Goal: Task Accomplishment & Management: Manage account settings

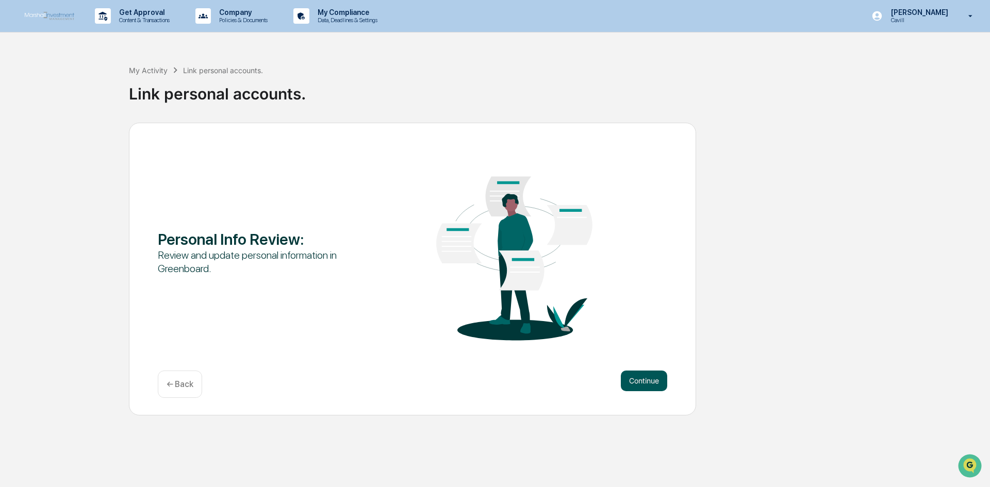
click at [643, 384] on button "Continue" at bounding box center [644, 381] width 46 height 21
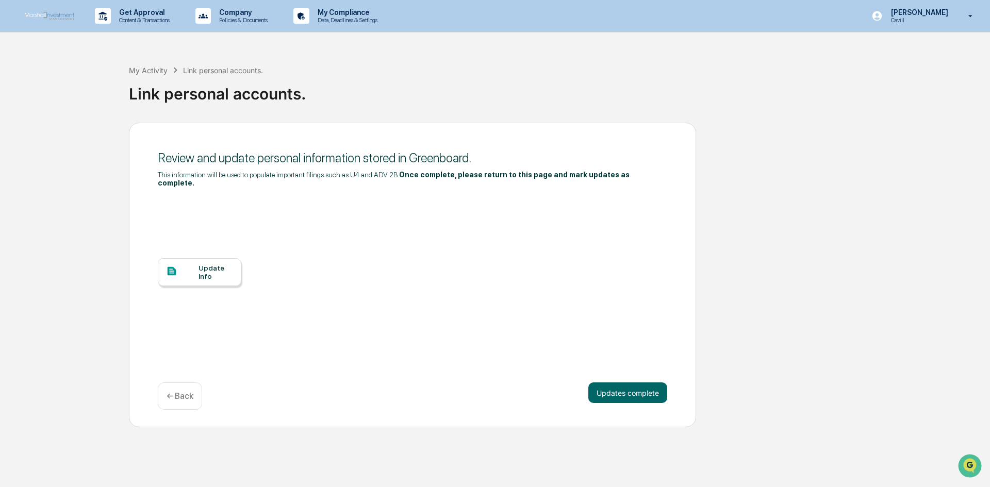
click at [224, 269] on div "Update Info" at bounding box center [216, 272] width 35 height 17
click at [200, 269] on div "Update Info" at bounding box center [216, 272] width 35 height 17
click at [625, 386] on button "Updates complete" at bounding box center [627, 393] width 79 height 21
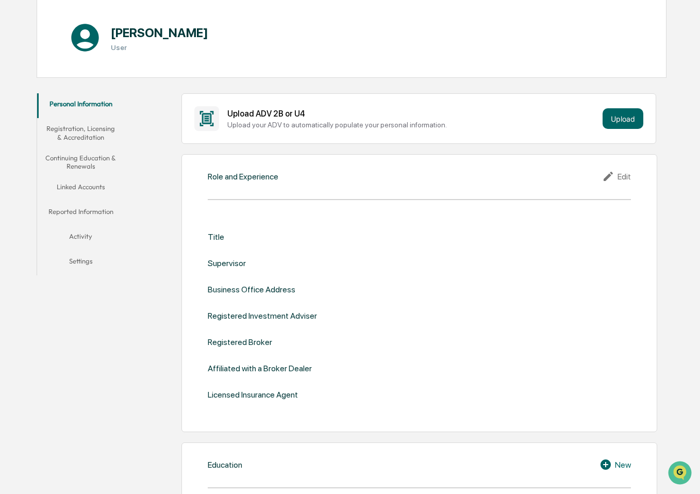
click at [622, 174] on div "Edit" at bounding box center [616, 176] width 29 height 12
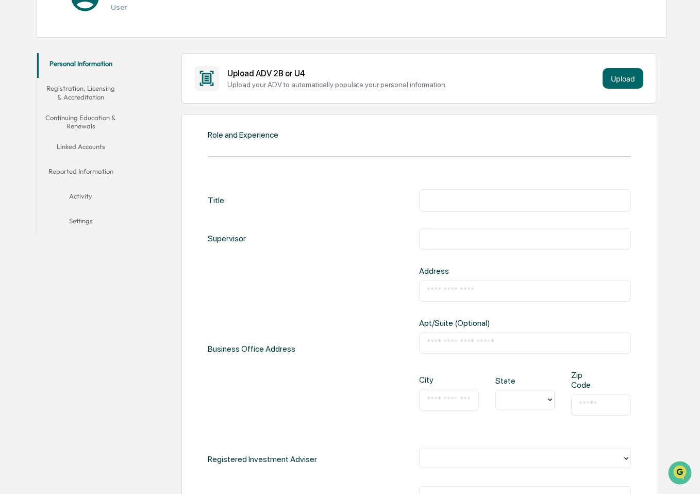
scroll to position [206, 0]
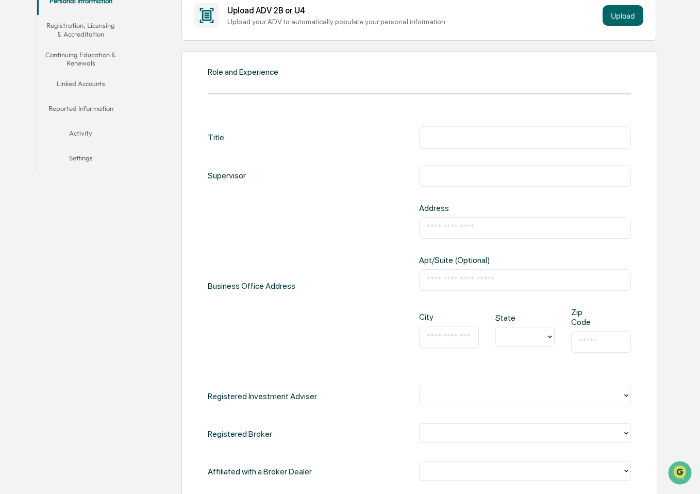
click at [485, 146] on div "​" at bounding box center [524, 137] width 211 height 22
click at [485, 135] on input "text" at bounding box center [525, 137] width 196 height 10
type input "*"
type input "**********"
click at [469, 171] on input "text" at bounding box center [525, 176] width 196 height 10
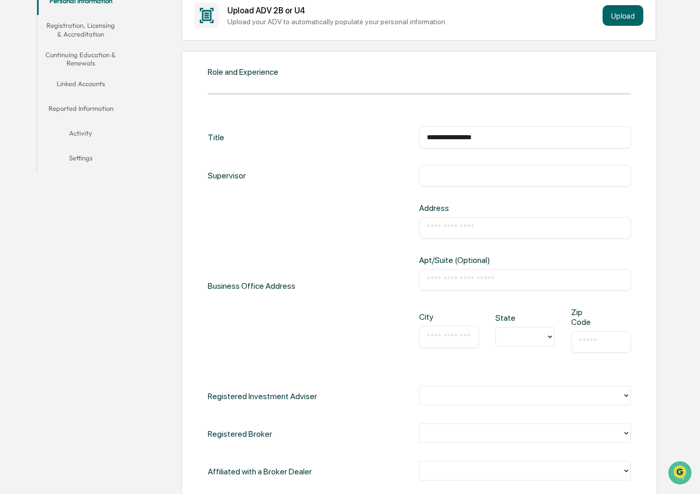
click at [473, 224] on input "text" at bounding box center [525, 228] width 196 height 10
type input "**********"
type input "*****"
type input "**********"
type input "*"
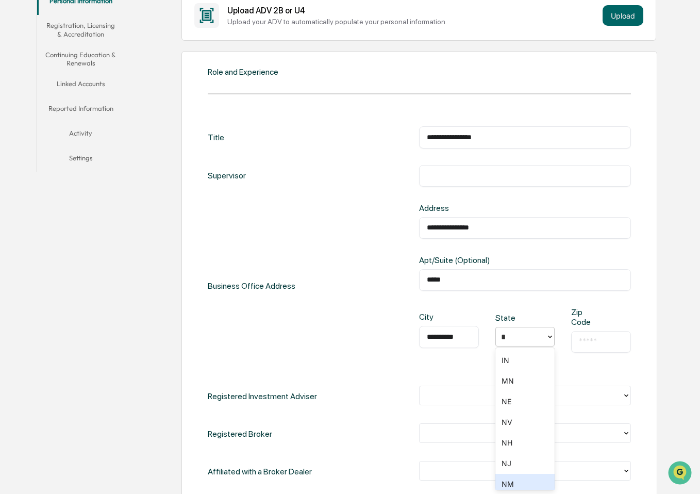
scroll to position [11, 0]
type input "*****"
click at [471, 170] on div "​" at bounding box center [524, 176] width 211 height 22
click at [469, 175] on input "text" at bounding box center [525, 176] width 196 height 10
type input "*"
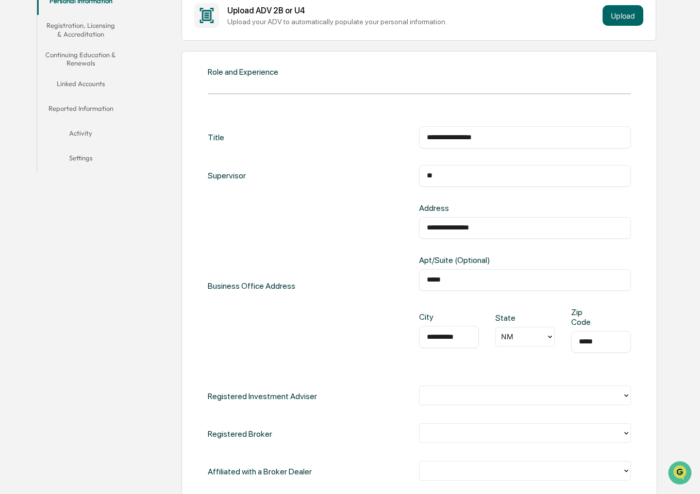
type input "*"
drag, startPoint x: 498, startPoint y: 234, endPoint x: 477, endPoint y: 241, distance: 22.3
click at [477, 241] on div "**********" at bounding box center [524, 286] width 211 height 166
click at [489, 269] on div "***** ​" at bounding box center [524, 280] width 211 height 22
drag, startPoint x: 486, startPoint y: 283, endPoint x: 410, endPoint y: 282, distance: 76.3
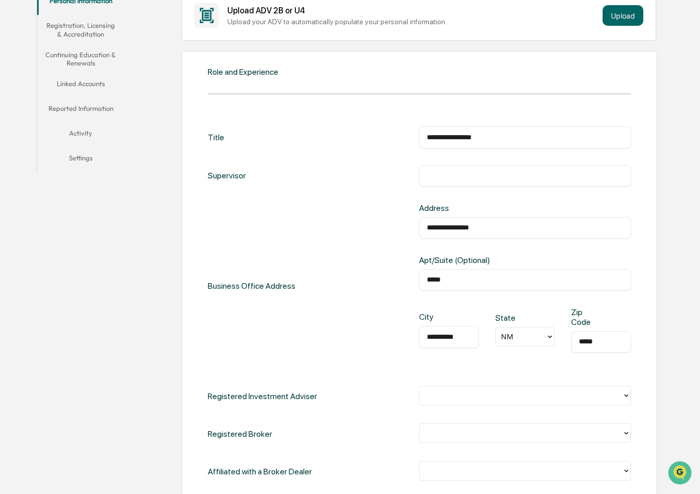
click at [407, 284] on div "**********" at bounding box center [419, 286] width 423 height 166
drag, startPoint x: 510, startPoint y: 229, endPoint x: 420, endPoint y: 239, distance: 90.3
click at [420, 239] on div "**********" at bounding box center [524, 286] width 211 height 166
drag, startPoint x: 462, startPoint y: 334, endPoint x: 412, endPoint y: 343, distance: 50.9
click at [412, 343] on div "**********" at bounding box center [419, 286] width 423 height 166
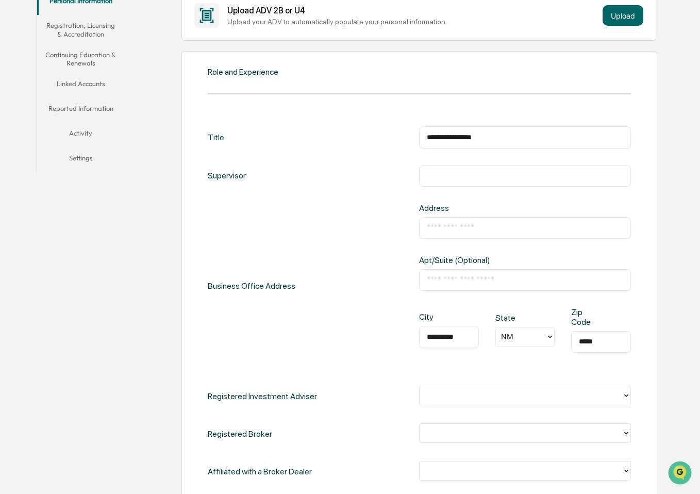
type input "*"
drag, startPoint x: 456, startPoint y: 340, endPoint x: 416, endPoint y: 342, distance: 40.3
click at [416, 342] on div "Business Office Address Address ​ Apt/Suite (Optional) ​ City * ​ State [US_STA…" at bounding box center [419, 286] width 423 height 166
drag, startPoint x: 472, startPoint y: 294, endPoint x: 476, endPoint y: 280, distance: 14.3
click at [473, 293] on div "Address ​ Apt/Suite (Optional) ​ City ​ State [US_STATE] Zip Code ***** ​" at bounding box center [524, 286] width 211 height 166
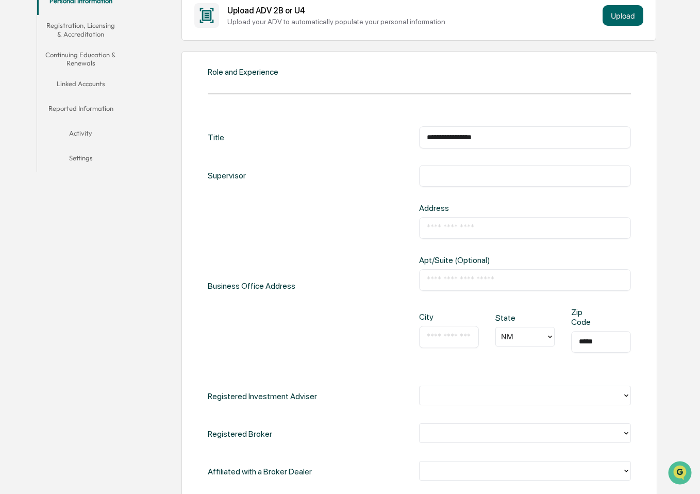
click at [480, 227] on input "text" at bounding box center [525, 228] width 196 height 10
type input "**********"
type input "*****"
click at [442, 341] on input "text" at bounding box center [449, 337] width 44 height 10
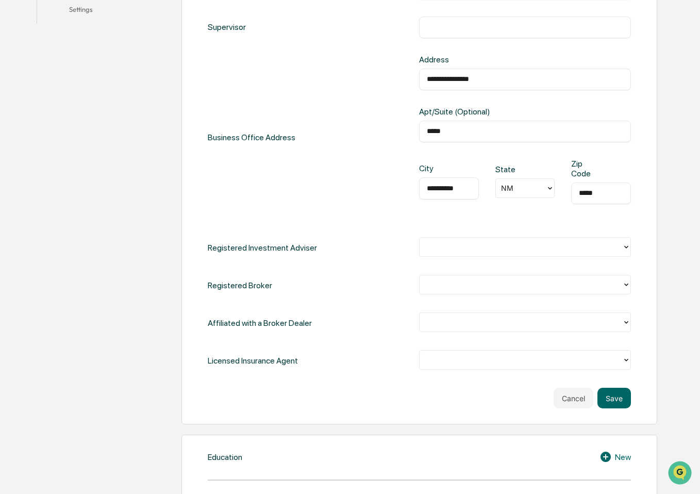
scroll to position [361, 0]
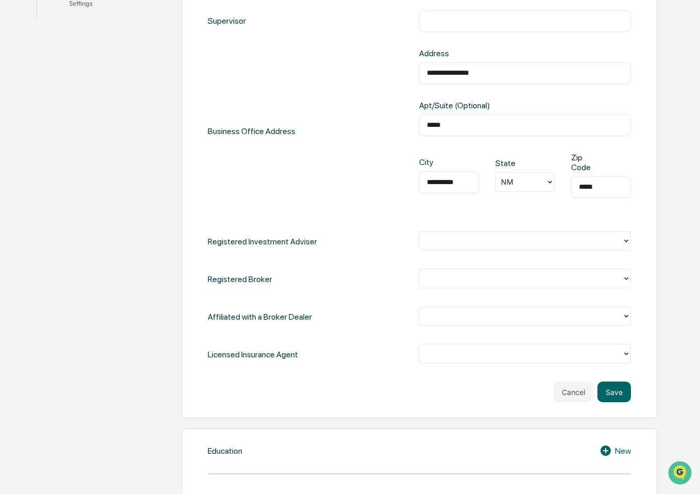
type input "**********"
click at [470, 250] on div at bounding box center [524, 241] width 211 height 20
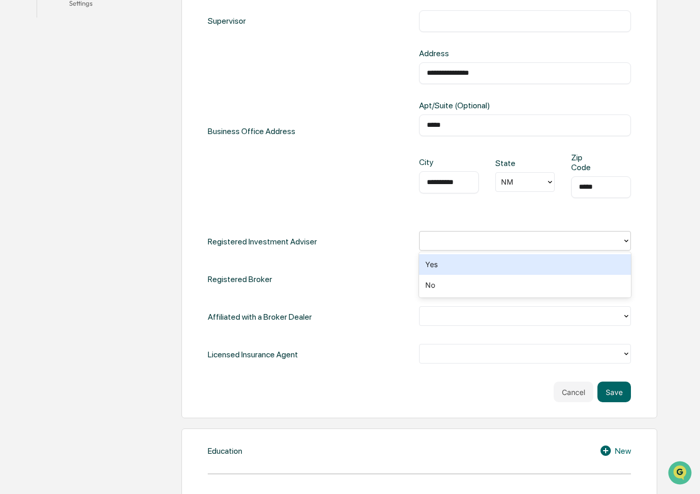
click at [468, 261] on div "Yes" at bounding box center [524, 264] width 211 height 21
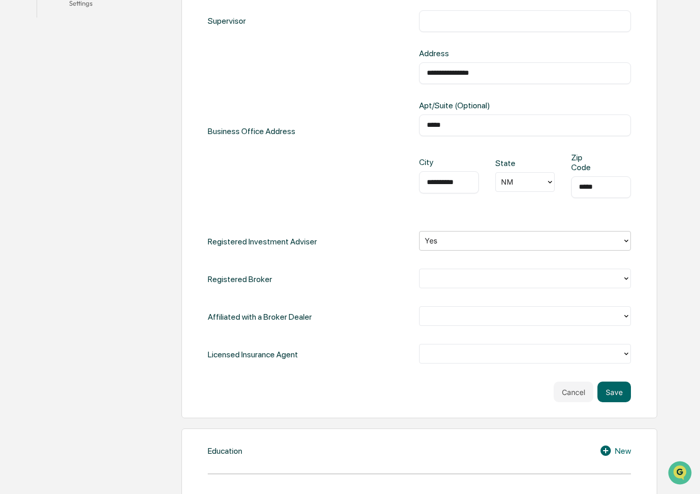
click at [466, 277] on div at bounding box center [521, 279] width 192 height 12
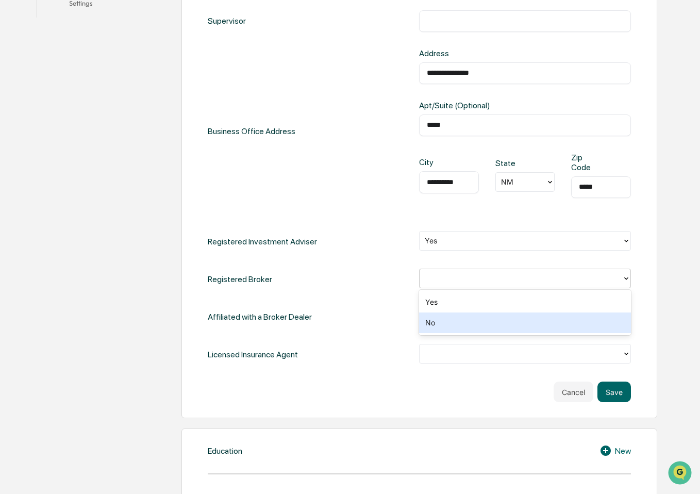
click at [449, 322] on div "No" at bounding box center [524, 323] width 211 height 21
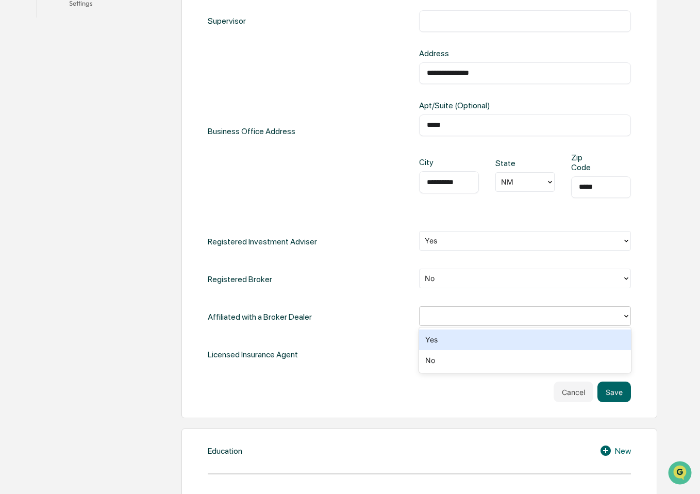
click at [449, 322] on div at bounding box center [521, 316] width 192 height 12
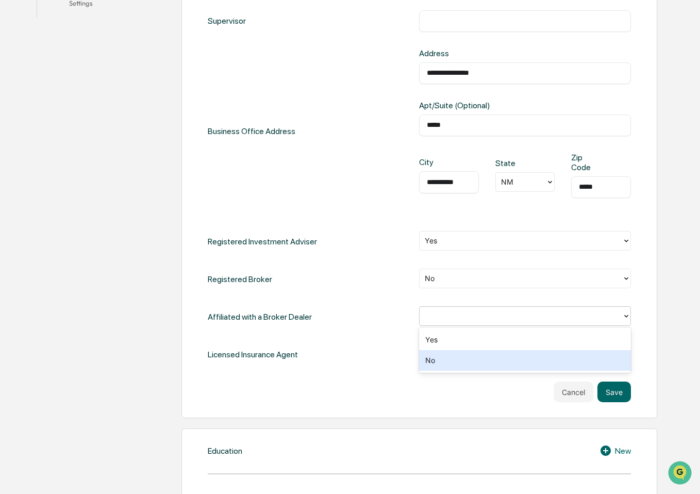
click at [454, 343] on div "Yes" at bounding box center [524, 340] width 211 height 21
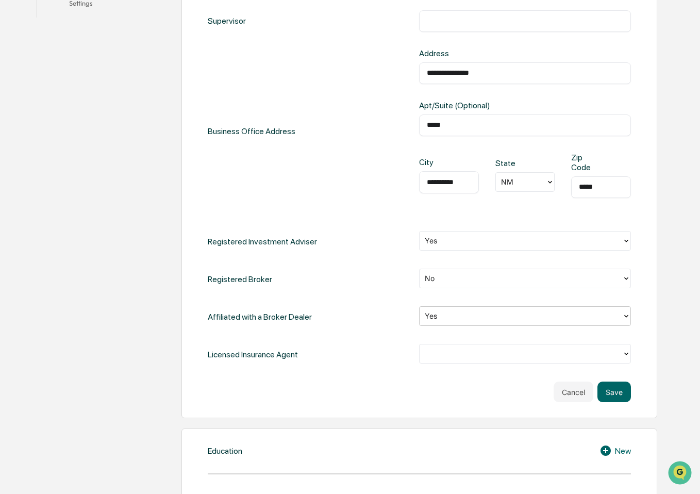
click at [454, 359] on div at bounding box center [521, 354] width 192 height 12
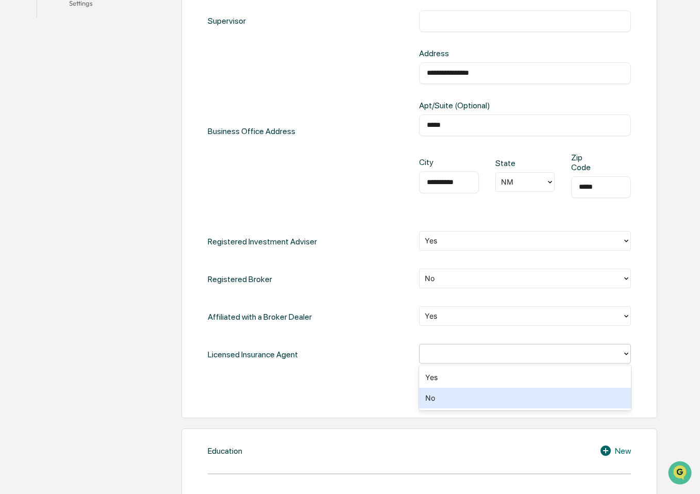
click at [446, 392] on div "No" at bounding box center [524, 398] width 211 height 21
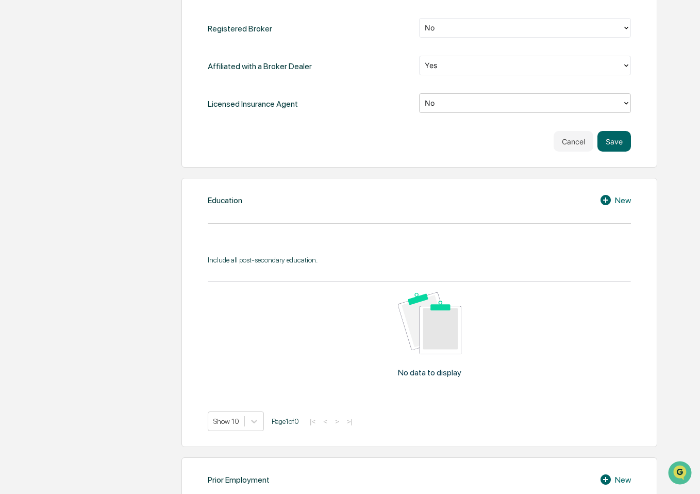
scroll to position [619, 0]
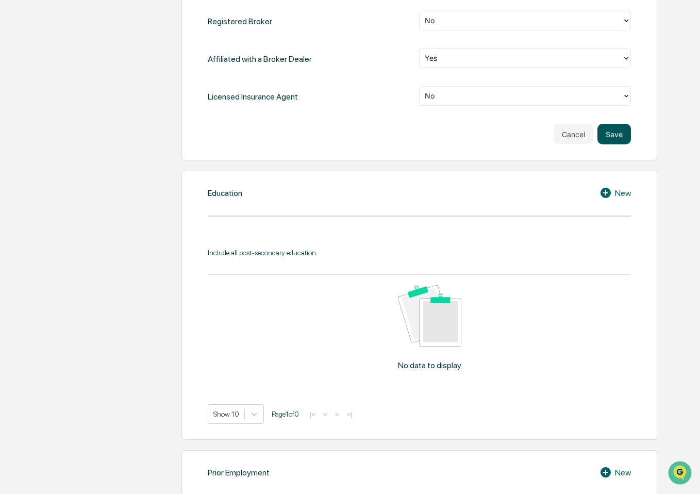
click at [627, 139] on button "Save" at bounding box center [615, 134] width 34 height 21
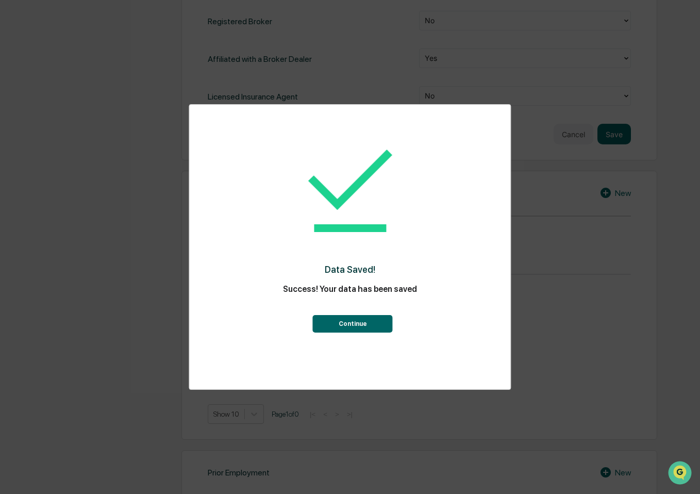
click at [361, 329] on button "Continue" at bounding box center [353, 324] width 80 height 18
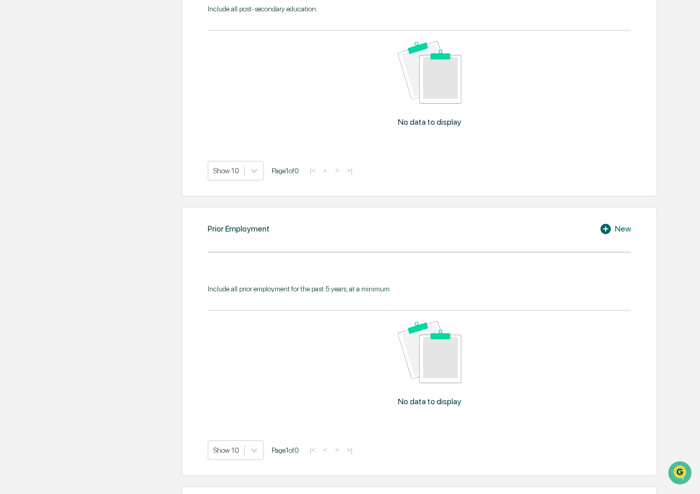
scroll to position [430, 0]
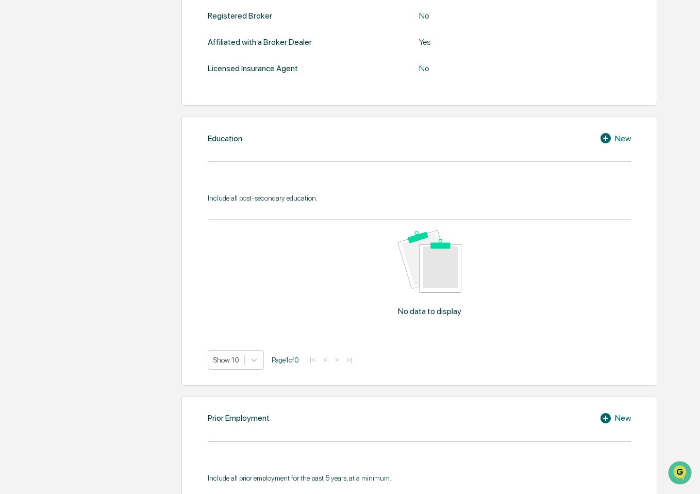
click at [616, 135] on div "New" at bounding box center [615, 138] width 31 height 12
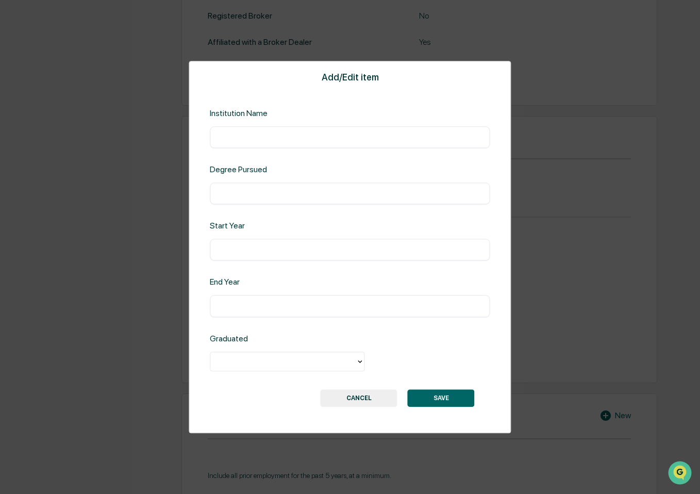
click at [370, 146] on div "​" at bounding box center [350, 137] width 280 height 22
click at [370, 140] on input "text" at bounding box center [350, 137] width 265 height 10
type input "**********"
click at [320, 197] on input "text" at bounding box center [350, 193] width 265 height 10
type input "**********"
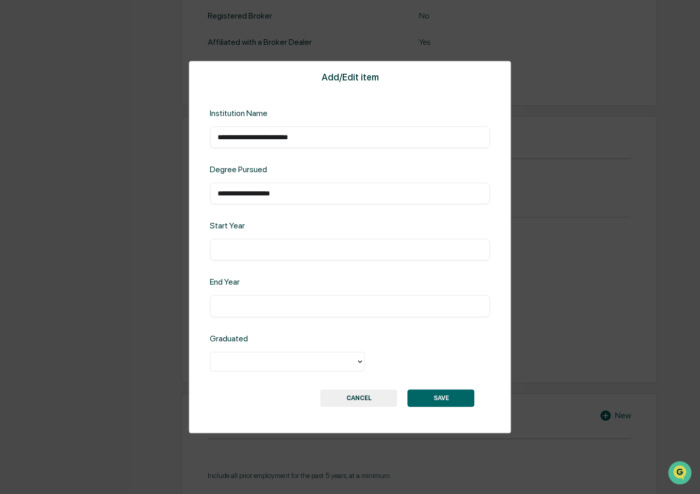
click at [279, 248] on input "text" at bounding box center [350, 250] width 265 height 10
type input "****"
click at [264, 301] on input "text" at bounding box center [350, 306] width 265 height 10
type input "****"
click at [249, 353] on div at bounding box center [287, 362] width 155 height 20
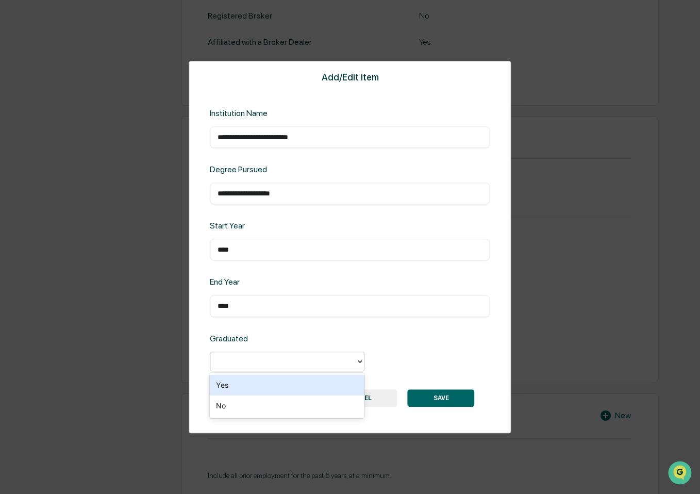
click at [242, 384] on div "Yes" at bounding box center [287, 385] width 155 height 21
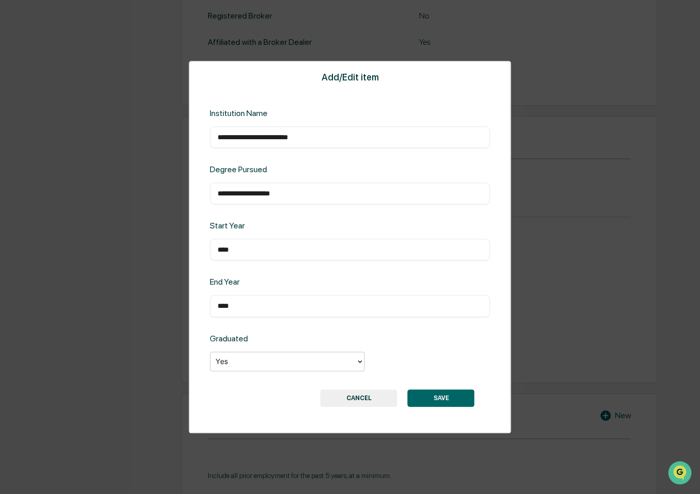
click at [452, 395] on button "SAVE" at bounding box center [441, 398] width 67 height 18
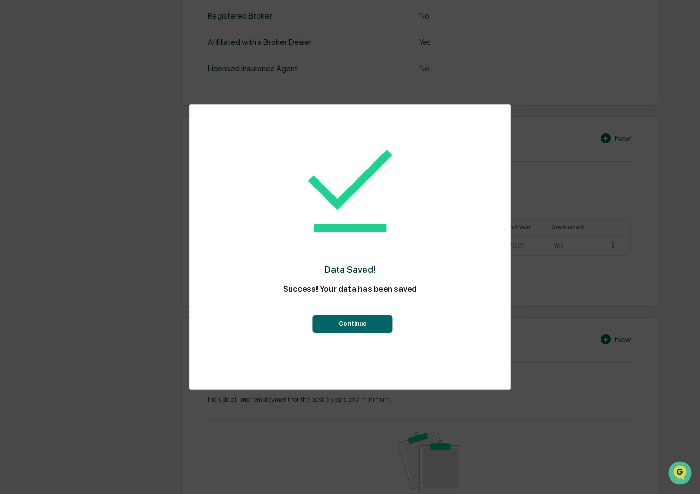
click at [350, 324] on button "Continue" at bounding box center [353, 324] width 80 height 18
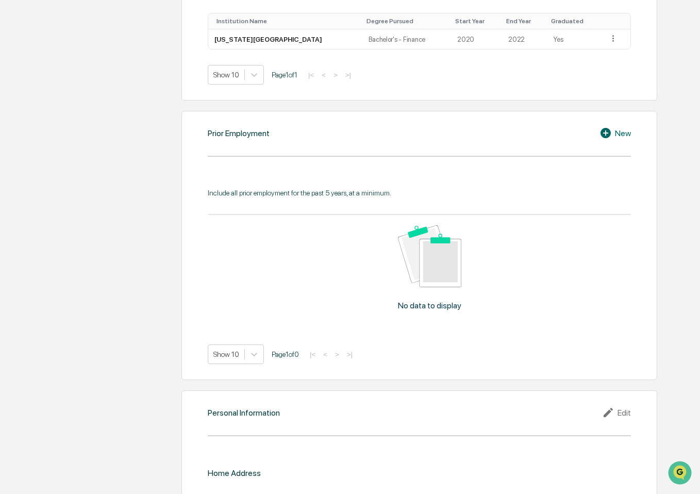
scroll to position [688, 0]
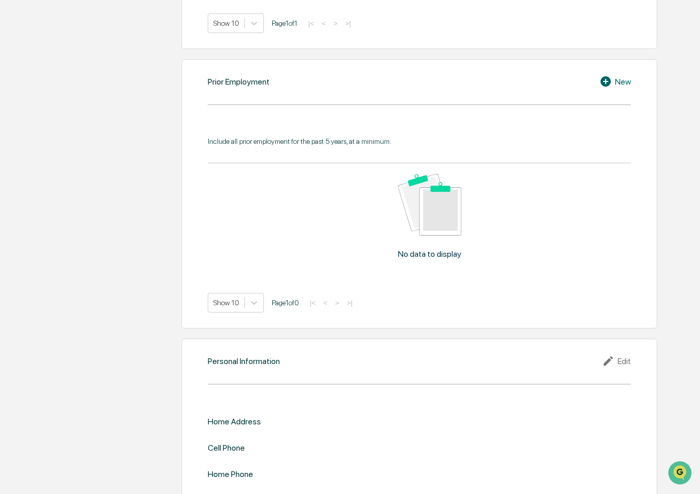
click at [617, 78] on div "New" at bounding box center [615, 81] width 31 height 12
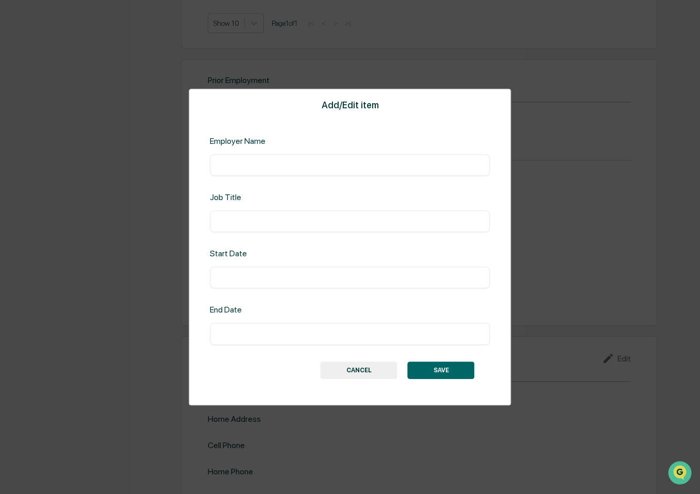
click at [341, 172] on div "​" at bounding box center [350, 165] width 280 height 22
click at [338, 163] on input "text" at bounding box center [350, 165] width 265 height 10
type input "**********"
click at [296, 217] on input "text" at bounding box center [350, 221] width 265 height 10
type input "*********"
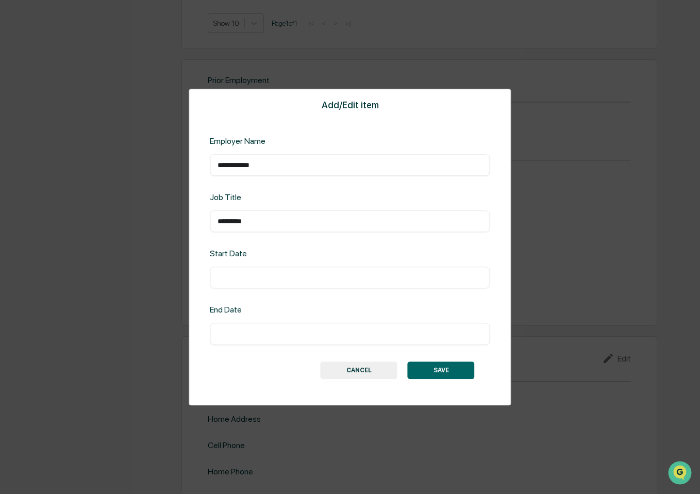
click at [251, 287] on div "​" at bounding box center [350, 278] width 280 height 22
click at [254, 279] on input "text" at bounding box center [350, 278] width 265 height 10
type input "*******"
click at [248, 329] on input "text" at bounding box center [350, 334] width 265 height 10
type input "*******"
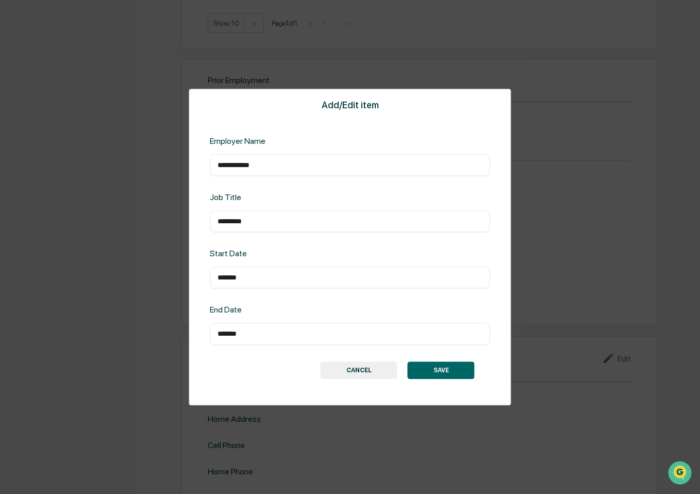
click at [453, 368] on button "SAVE" at bounding box center [441, 371] width 67 height 18
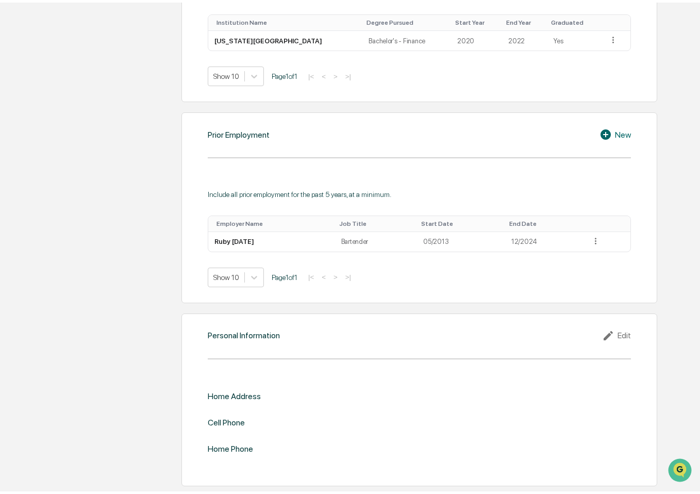
scroll to position [632, 0]
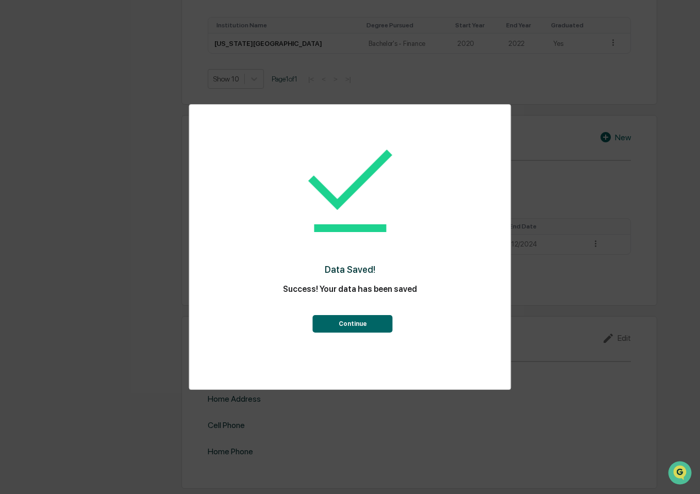
click at [373, 319] on button "Continue" at bounding box center [353, 324] width 80 height 18
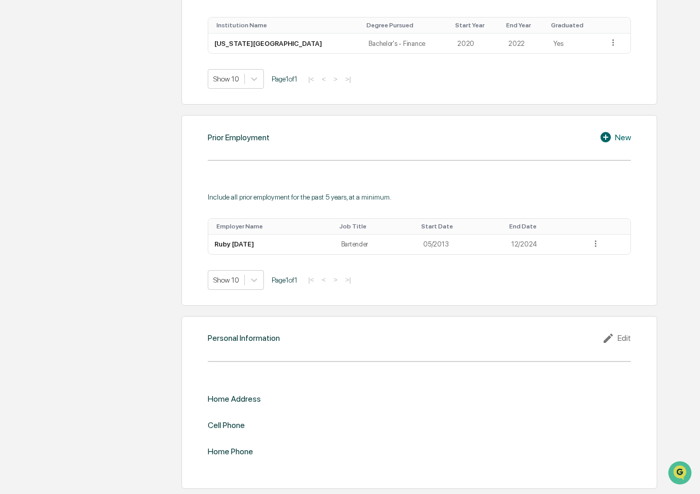
click at [615, 339] on icon at bounding box center [609, 338] width 15 height 12
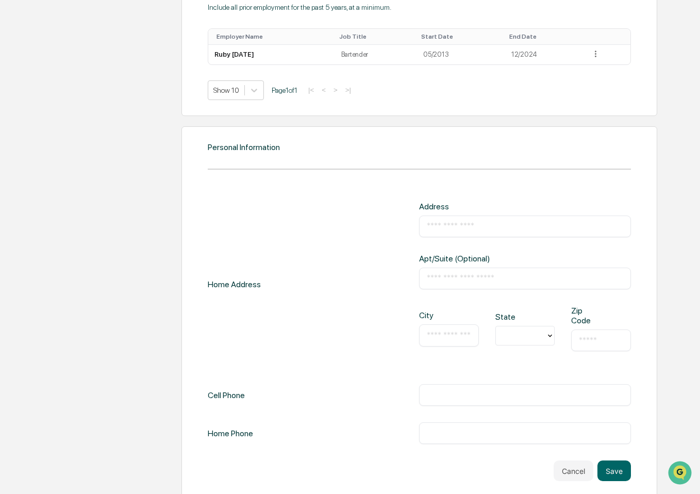
scroll to position [830, 0]
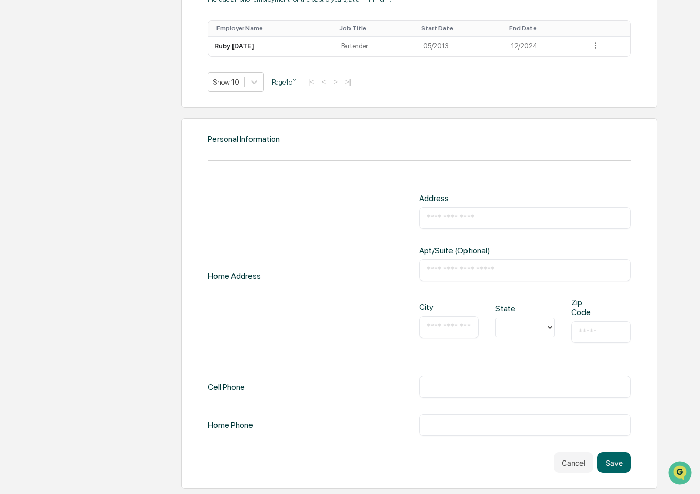
click at [455, 215] on input "text" at bounding box center [525, 218] width 196 height 10
type input "**********"
type input "*"
type input "*****"
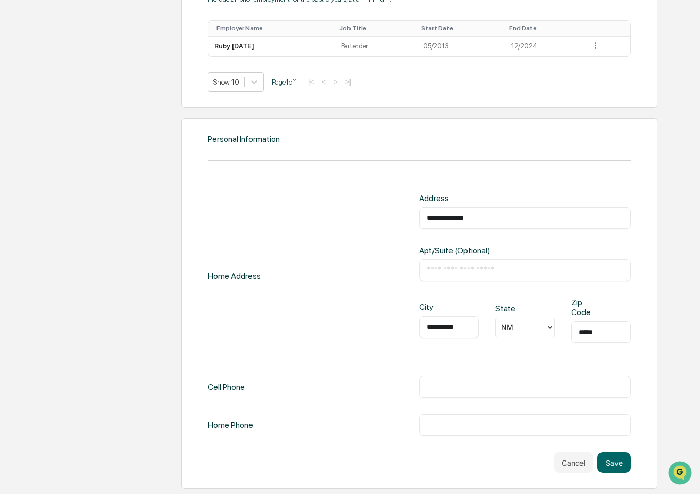
click at [487, 388] on input "text" at bounding box center [525, 387] width 196 height 10
type input "**********"
click at [611, 457] on button "Save" at bounding box center [615, 462] width 34 height 21
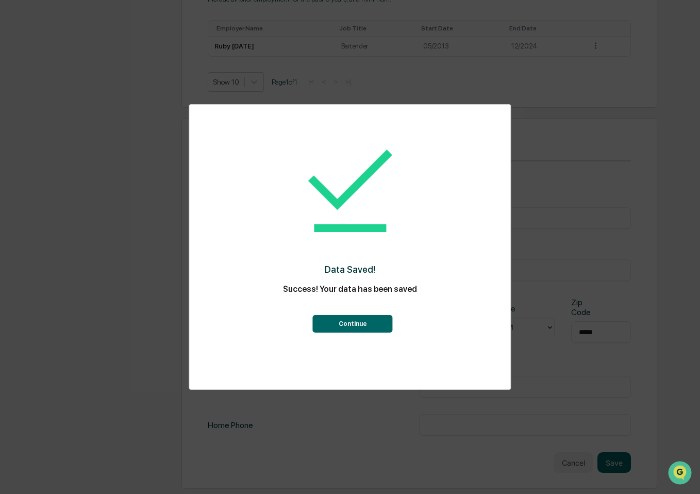
click at [361, 323] on button "Continue" at bounding box center [353, 324] width 80 height 18
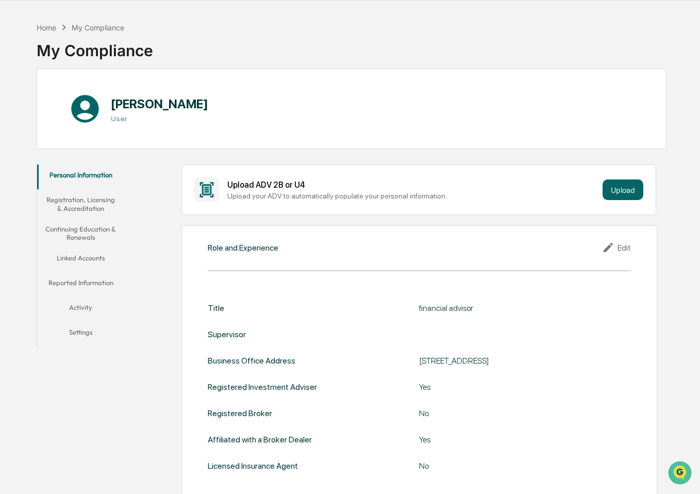
scroll to position [0, 0]
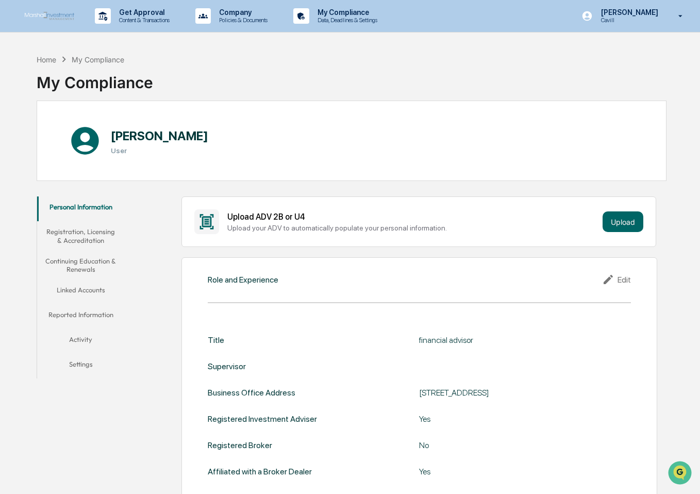
click at [90, 235] on button "Registration, Licensing & Accreditation" at bounding box center [81, 235] width 88 height 29
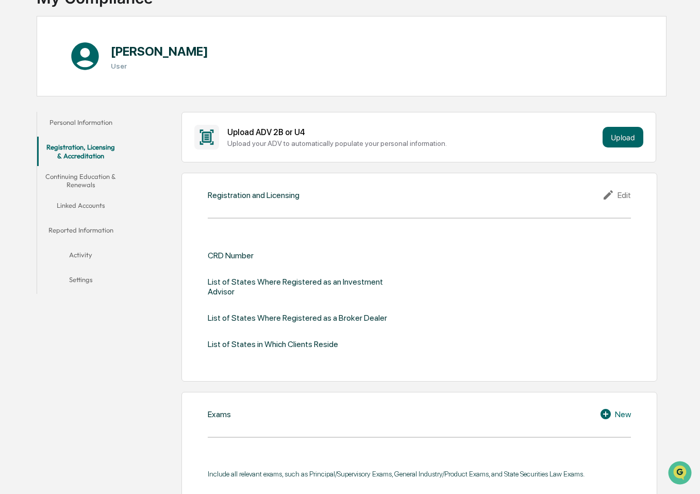
scroll to position [103, 0]
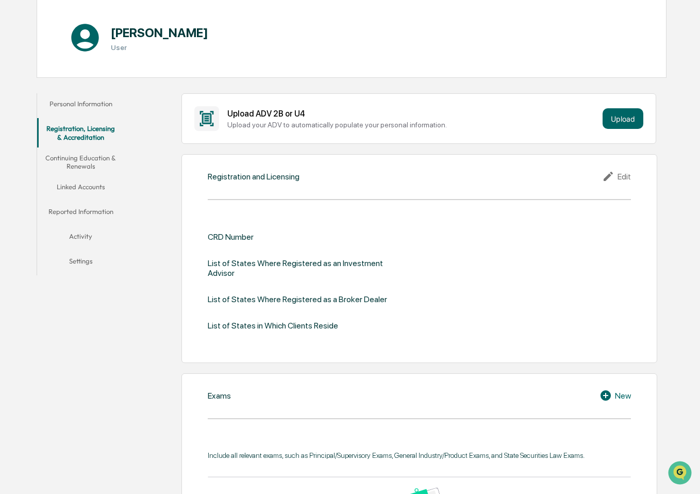
click at [628, 180] on div "Edit" at bounding box center [616, 176] width 29 height 12
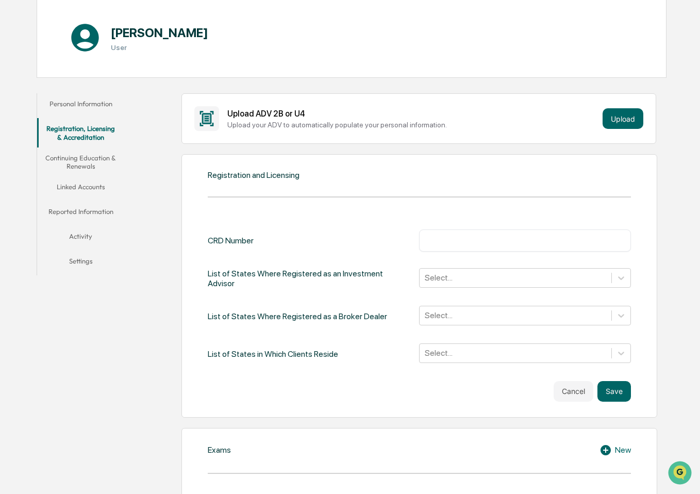
click at [571, 233] on div "​" at bounding box center [524, 241] width 211 height 22
click at [595, 236] on input "text" at bounding box center [525, 240] width 196 height 10
type input "*******"
click at [517, 274] on div at bounding box center [515, 278] width 181 height 12
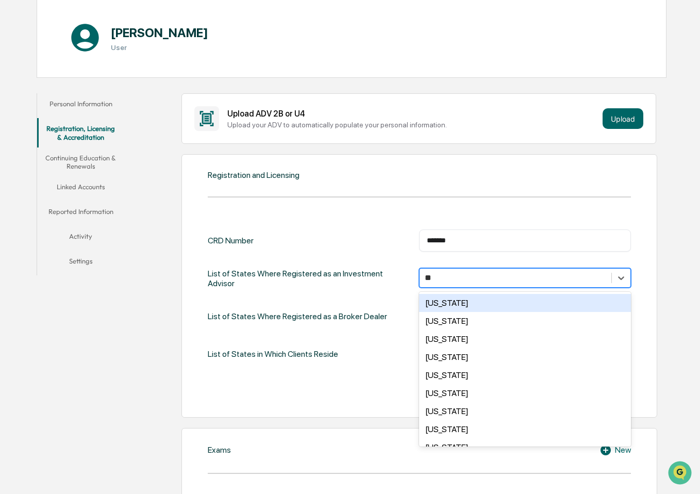
type input "***"
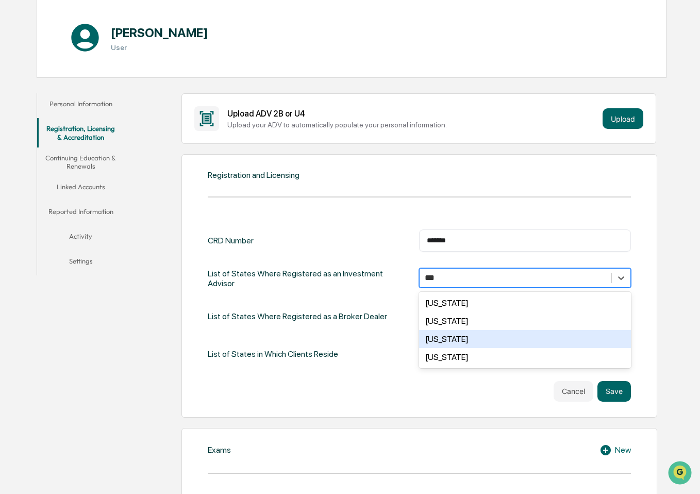
click at [465, 337] on div "[US_STATE]" at bounding box center [524, 339] width 211 height 18
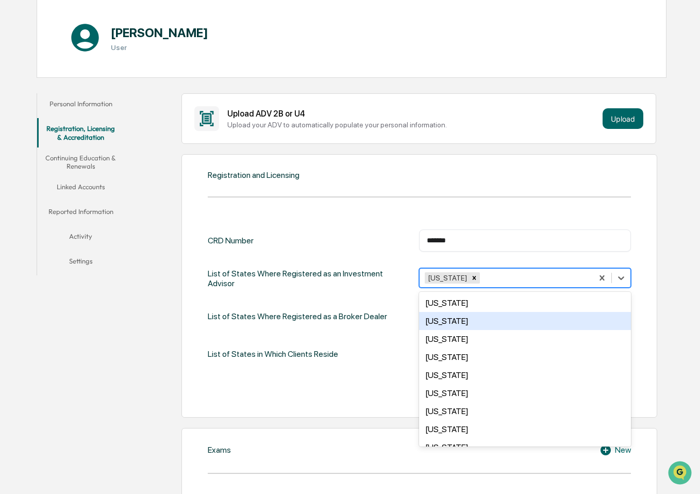
click at [358, 323] on div "List of States Where Registered as a Broker Dealer" at bounding box center [297, 316] width 179 height 21
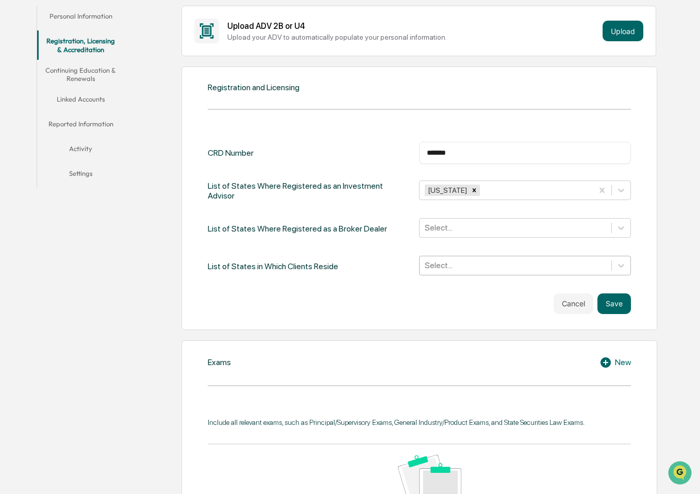
scroll to position [206, 0]
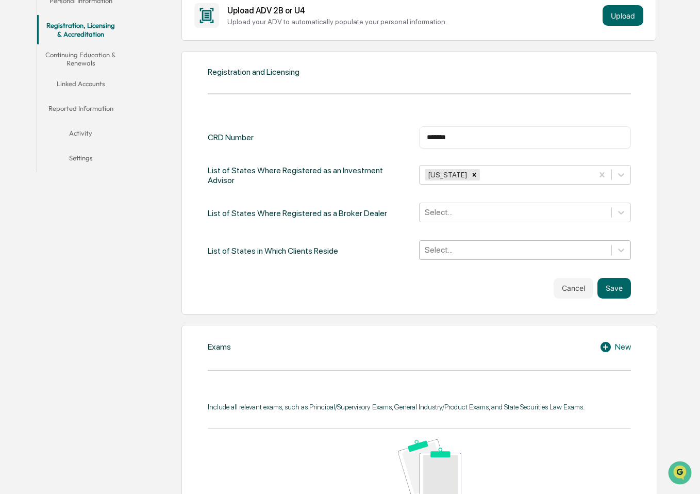
click at [463, 257] on div "Select..." at bounding box center [515, 250] width 191 height 16
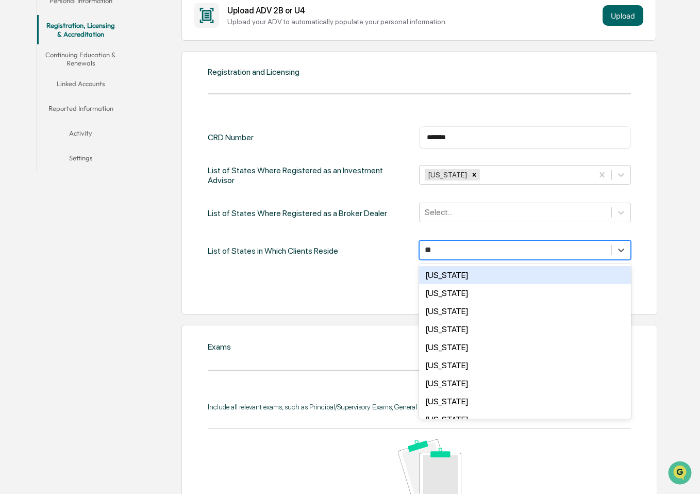
type input "***"
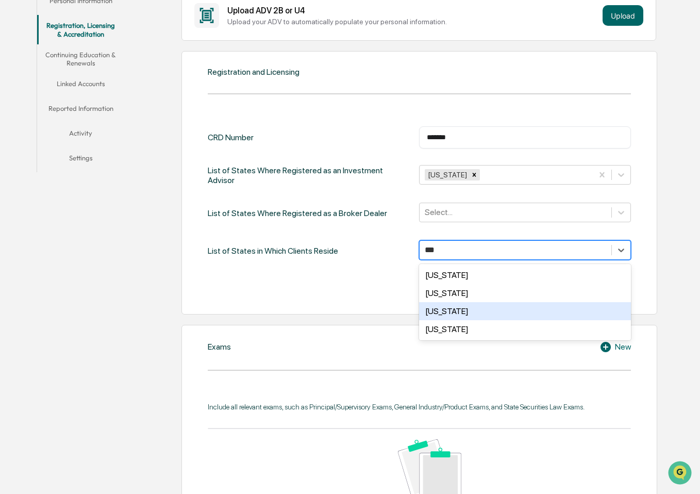
click at [446, 311] on div "[US_STATE]" at bounding box center [524, 311] width 211 height 18
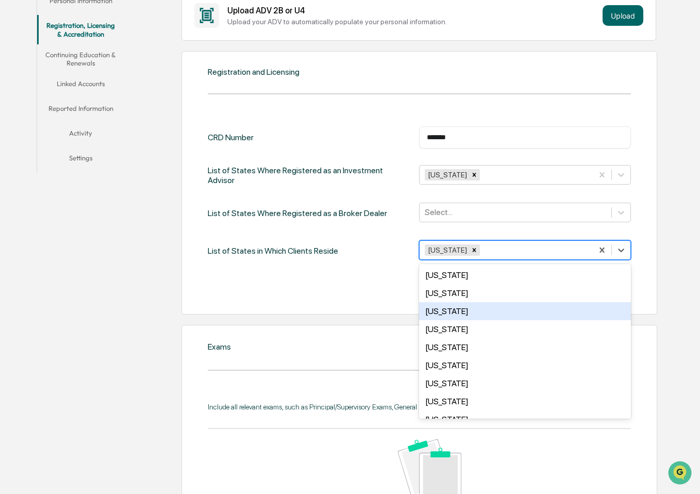
click at [335, 295] on div "Cancel Save" at bounding box center [419, 288] width 423 height 21
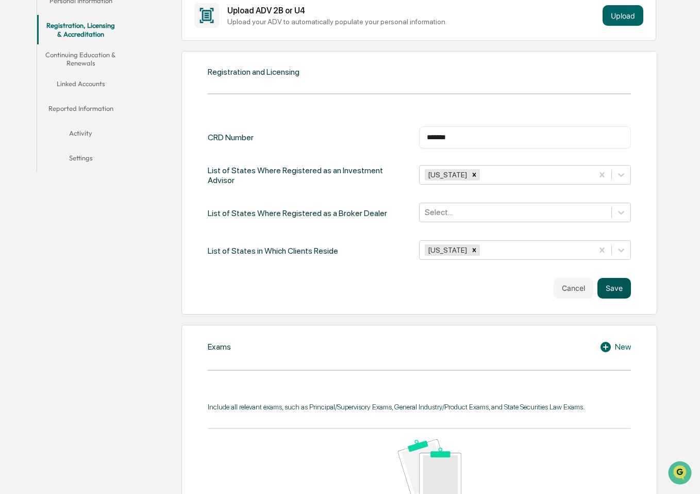
click at [611, 292] on button "Save" at bounding box center [615, 288] width 34 height 21
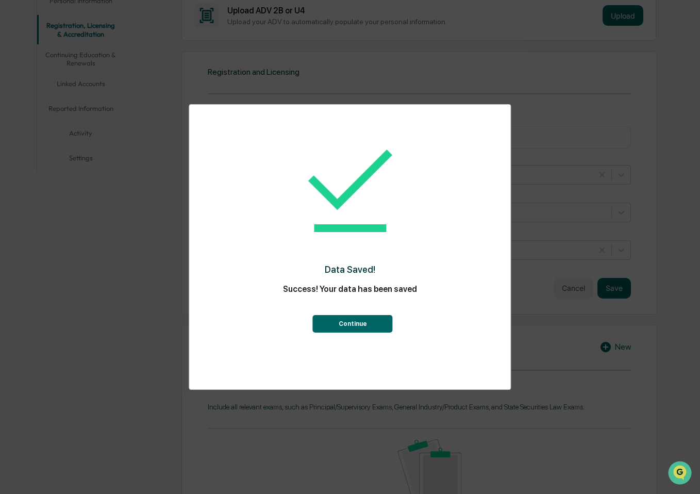
drag, startPoint x: 355, startPoint y: 326, endPoint x: 362, endPoint y: 330, distance: 7.9
click at [354, 329] on button "Continue" at bounding box center [353, 324] width 80 height 18
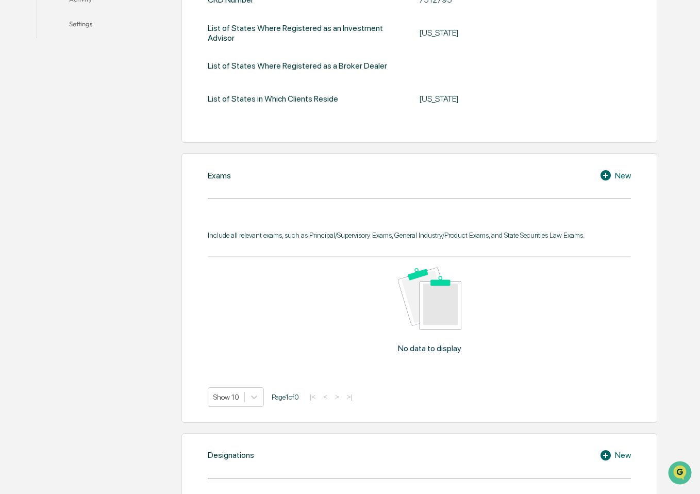
scroll to position [361, 0]
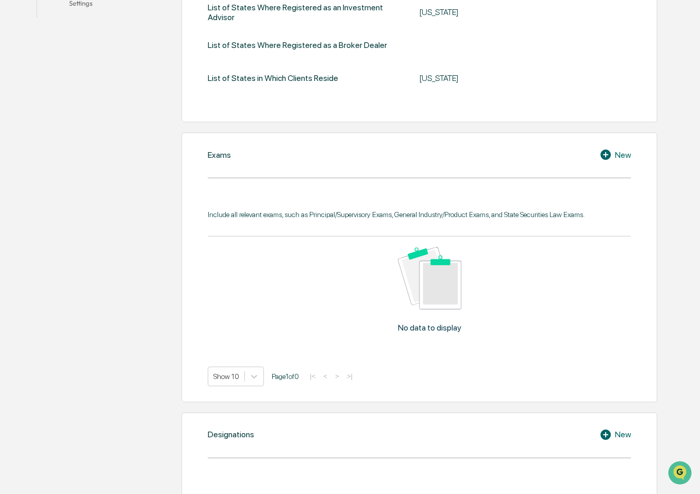
click at [623, 156] on div "New" at bounding box center [615, 155] width 31 height 12
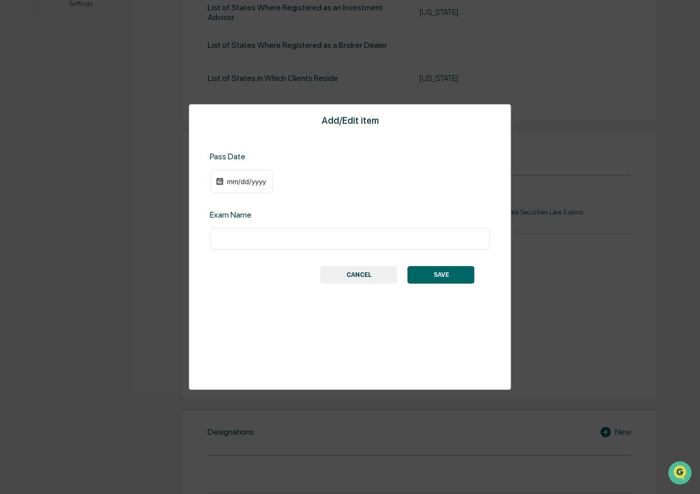
click at [247, 237] on input "text" at bounding box center [350, 239] width 265 height 10
type input "***"
click at [253, 186] on div "mm/dd/yyyy" at bounding box center [241, 182] width 63 height 24
click at [235, 182] on div "mm/dd/yyyy" at bounding box center [246, 181] width 41 height 8
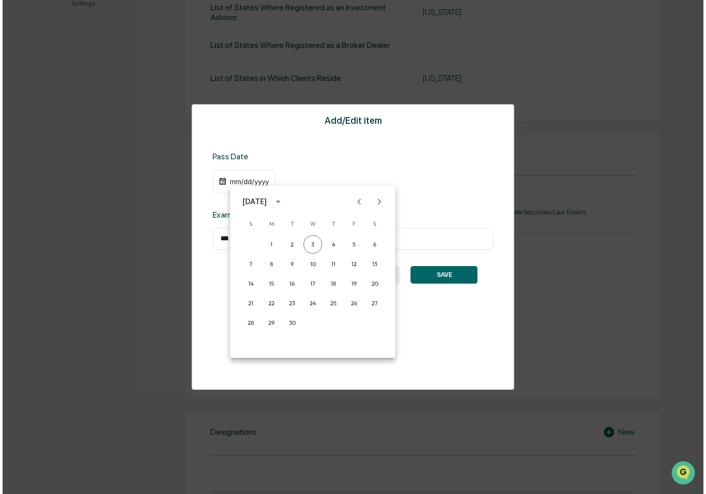
scroll to position [362, 0]
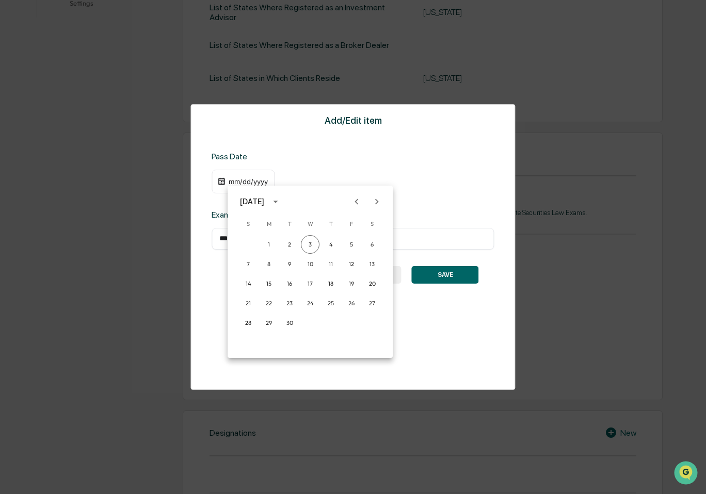
click at [252, 208] on div "[DATE]" at bounding box center [262, 201] width 44 height 17
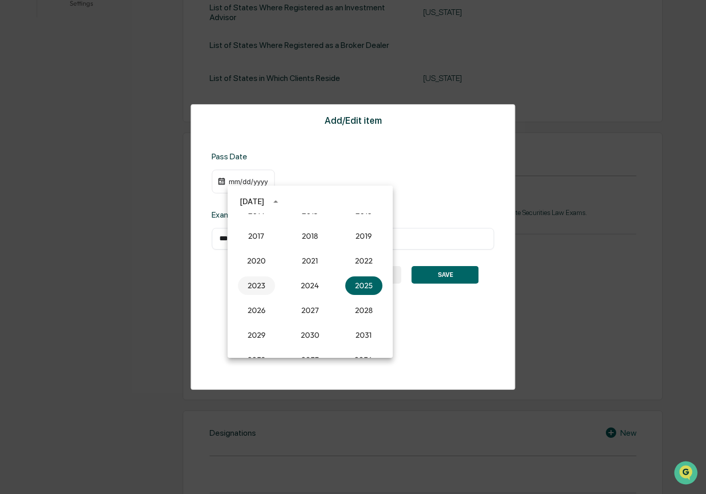
click at [245, 288] on button "2023" at bounding box center [256, 285] width 37 height 19
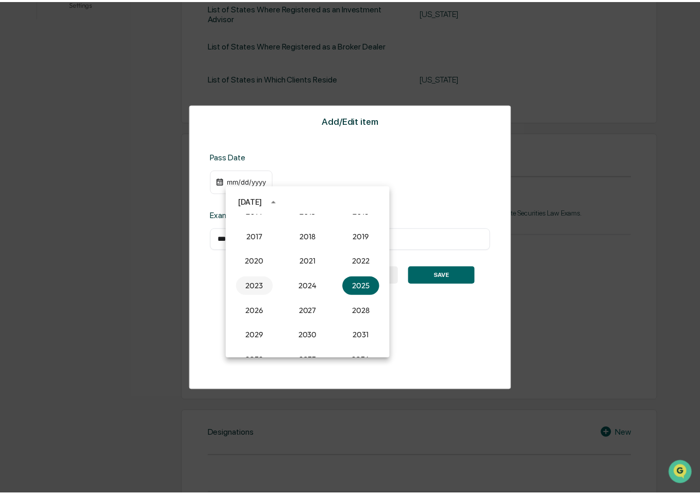
scroll to position [361, 0]
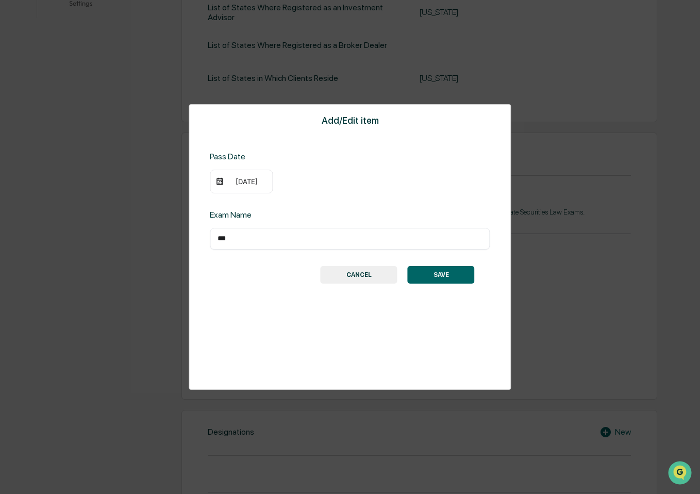
click at [237, 193] on div "Add/Edit item Pass Date [DATE] Exam Name *** ​ SAVE CANCEL" at bounding box center [350, 247] width 322 height 286
click at [237, 184] on div "[DATE]" at bounding box center [246, 181] width 41 height 8
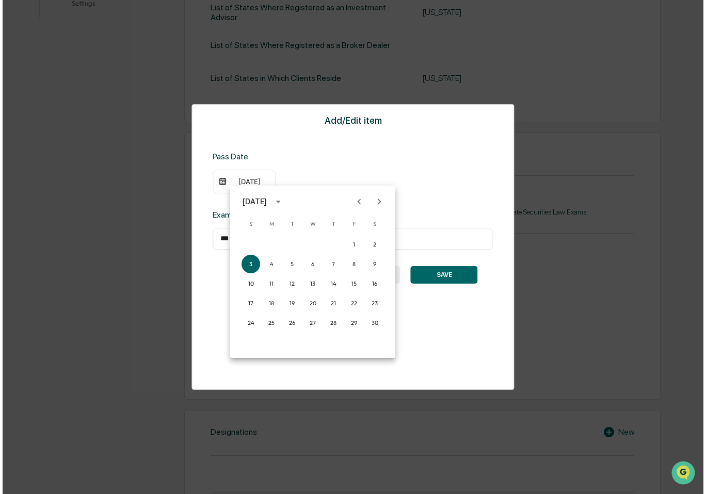
scroll to position [362, 0]
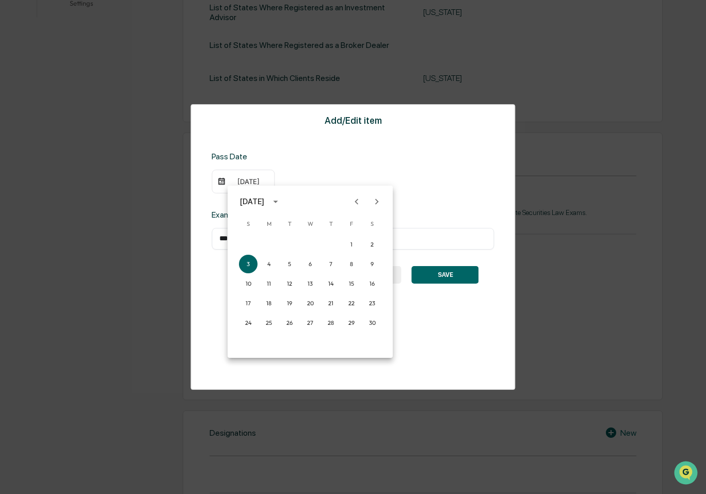
click at [264, 204] on div "[DATE]" at bounding box center [252, 201] width 24 height 11
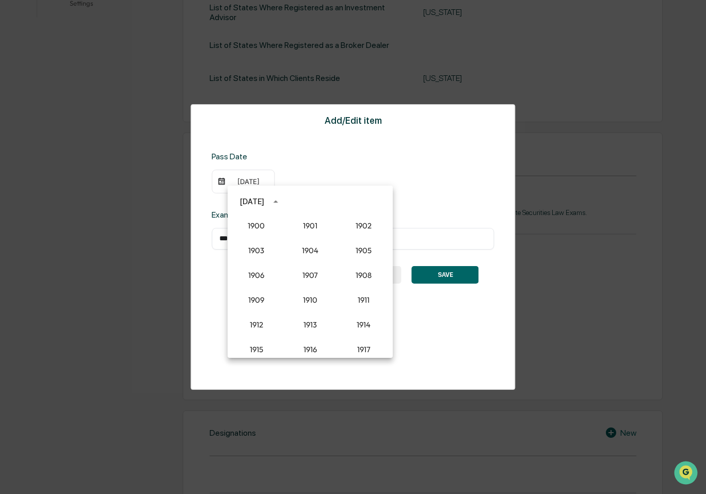
scroll to position [955, 0]
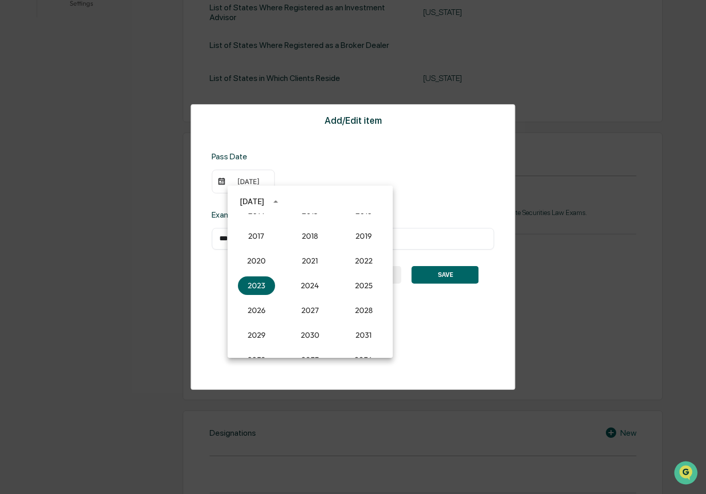
click at [281, 199] on icon "year view is open, switch to calendar view" at bounding box center [275, 201] width 11 height 11
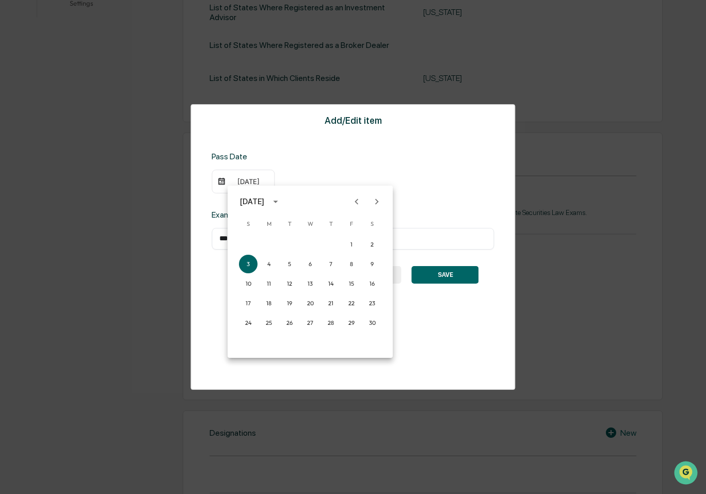
click at [357, 205] on icon "Previous month" at bounding box center [356, 201] width 11 height 11
click at [290, 241] on button "2" at bounding box center [289, 244] width 19 height 19
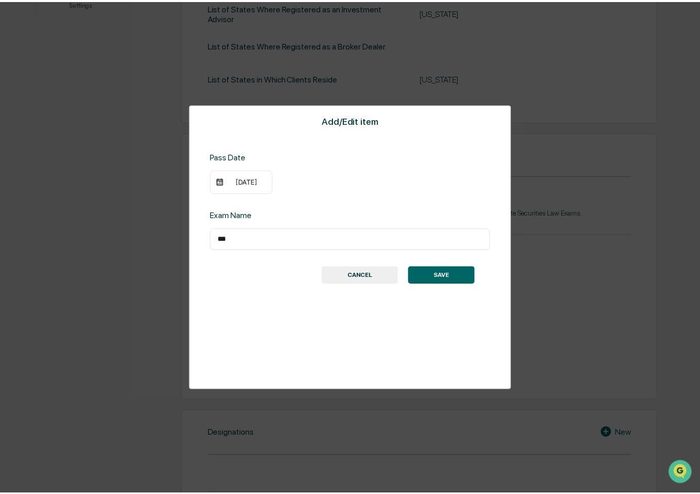
scroll to position [361, 0]
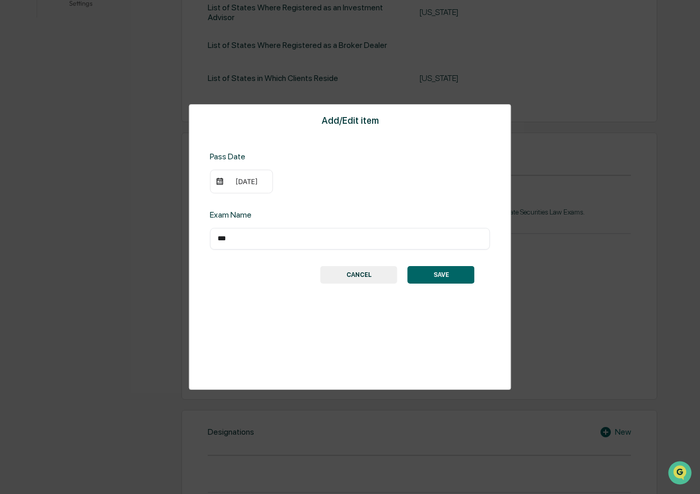
click at [445, 273] on button "SAVE" at bounding box center [441, 275] width 67 height 18
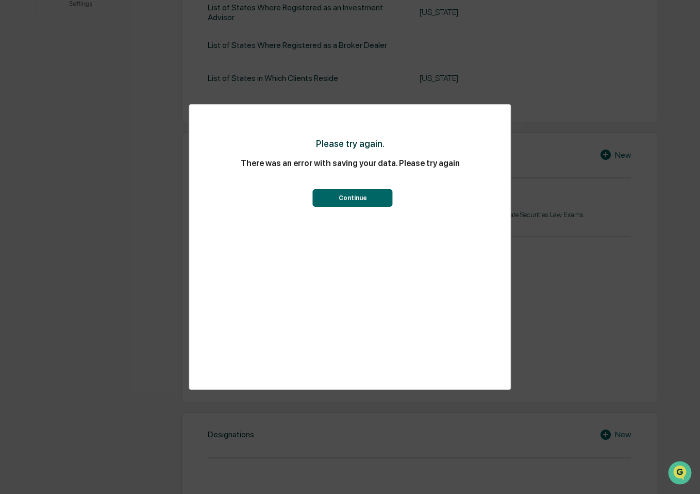
click at [350, 200] on button "Continue" at bounding box center [353, 198] width 80 height 18
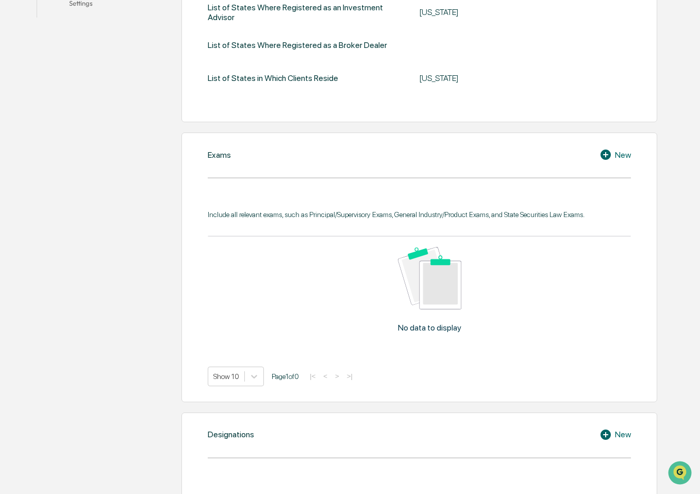
click at [616, 153] on div "New" at bounding box center [615, 155] width 31 height 12
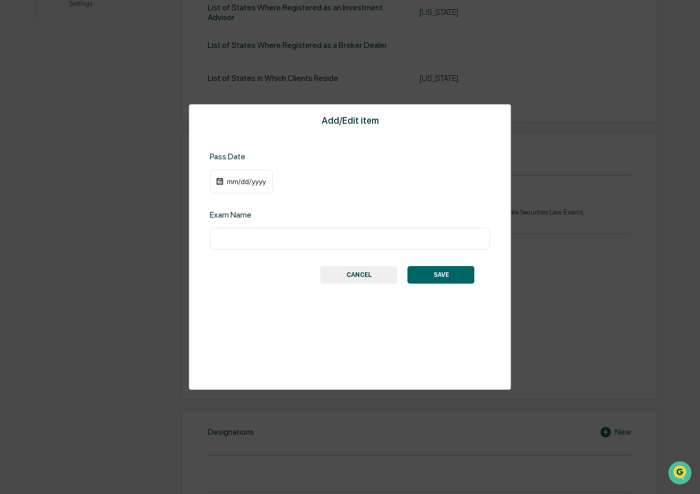
click at [218, 183] on img at bounding box center [220, 181] width 8 height 8
click at [235, 183] on div "mm/dd/yyyy" at bounding box center [246, 181] width 41 height 8
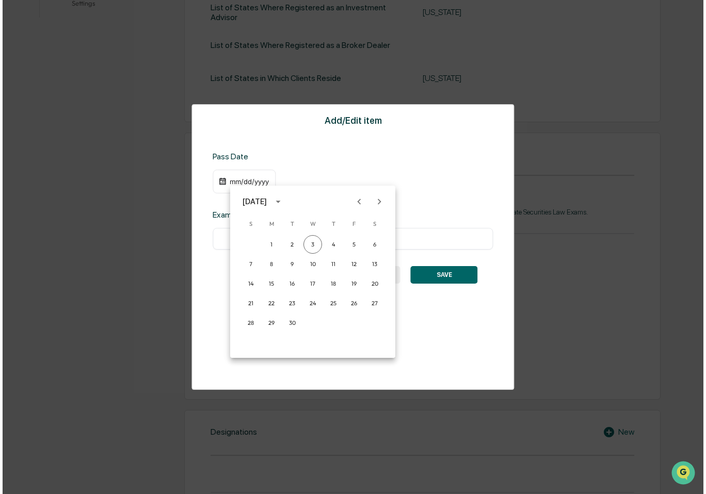
scroll to position [362, 0]
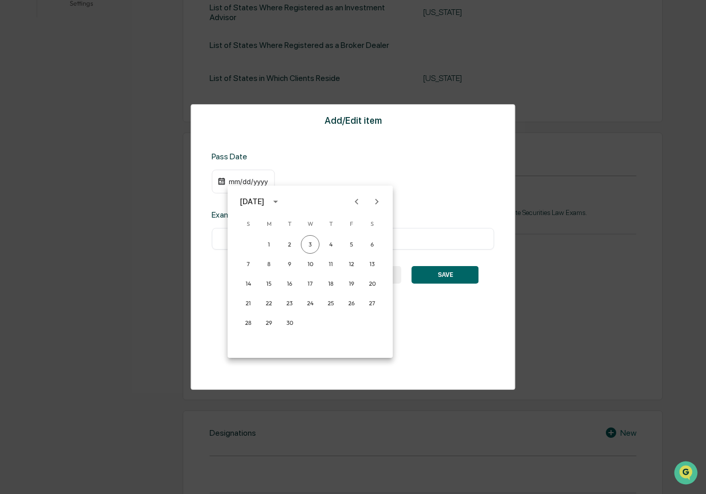
click at [264, 201] on div "[DATE]" at bounding box center [252, 201] width 24 height 11
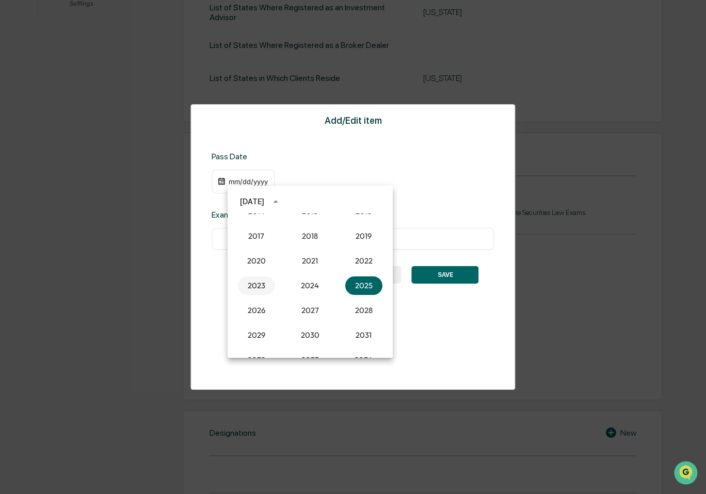
click at [259, 286] on button "2023" at bounding box center [256, 285] width 37 height 19
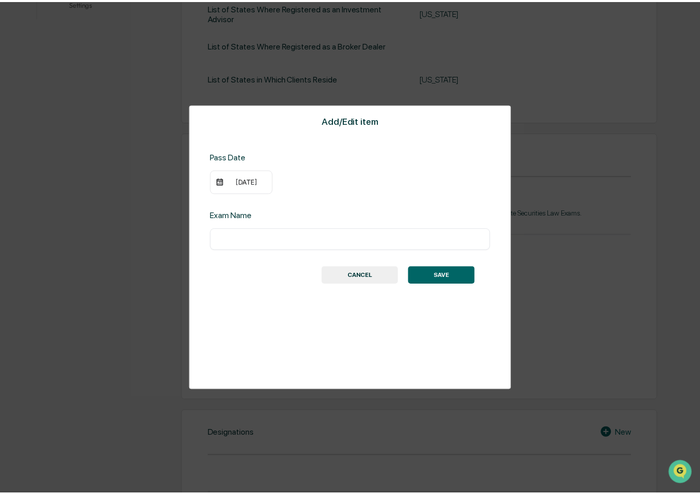
scroll to position [361, 0]
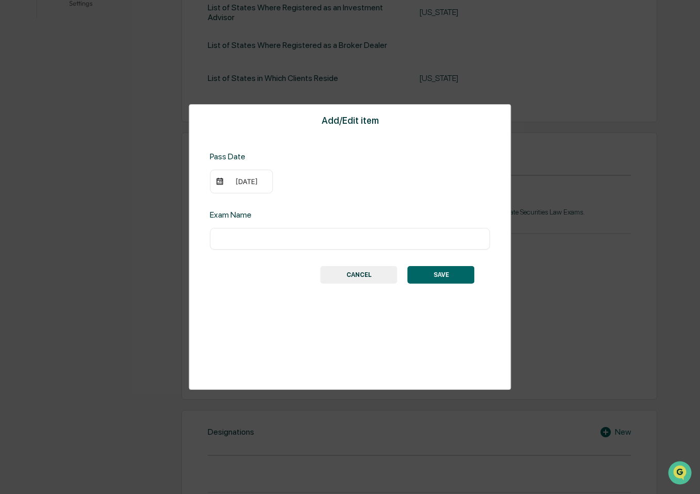
click at [236, 184] on div "[DATE]" at bounding box center [246, 181] width 41 height 8
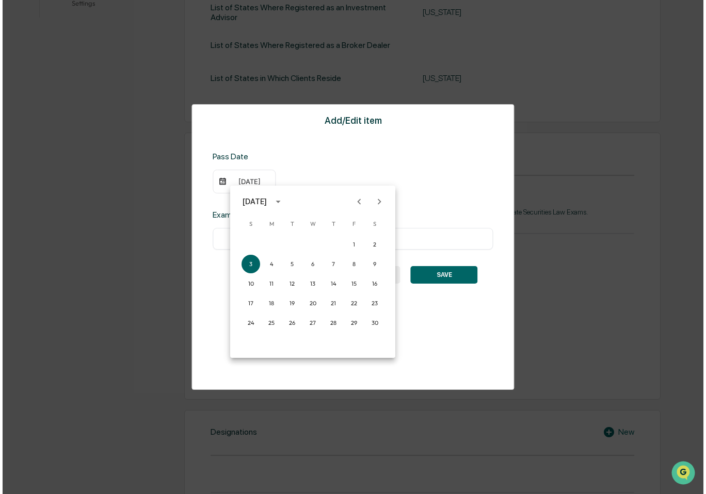
scroll to position [362, 0]
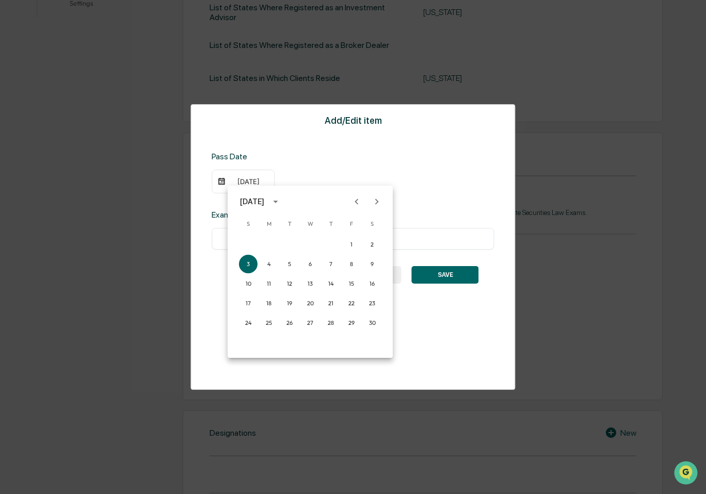
click at [355, 202] on icon "Previous month" at bounding box center [357, 202] width 4 height 6
click at [286, 243] on button "2" at bounding box center [289, 244] width 19 height 19
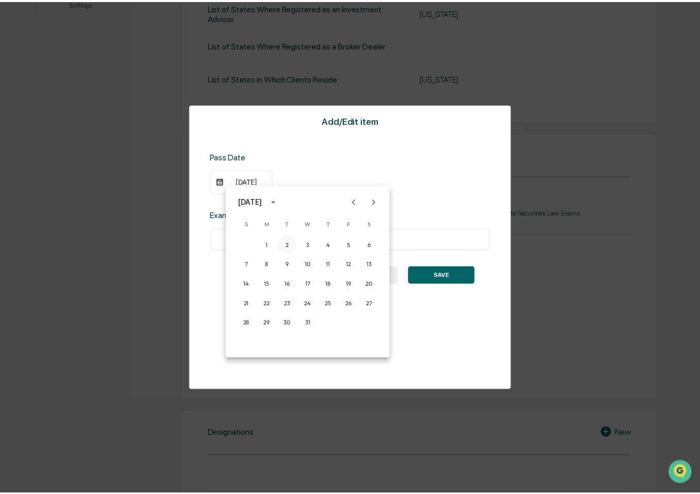
scroll to position [361, 0]
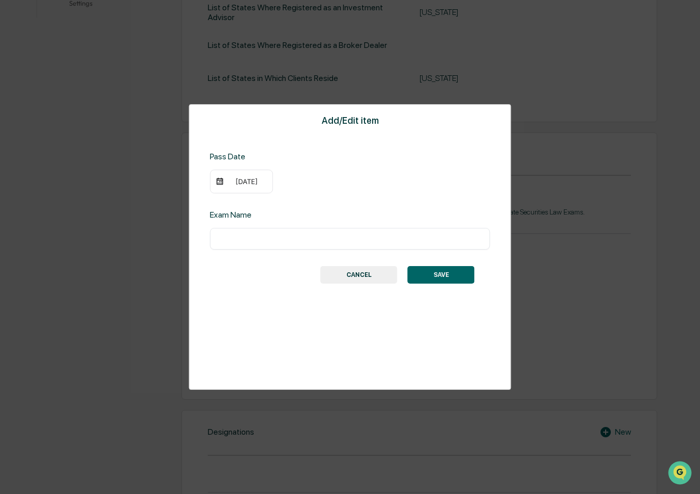
click at [384, 252] on div "Add/Edit item Pass Date [DATE] Exam Name ​ SAVE CANCEL" at bounding box center [350, 247] width 322 height 286
click at [382, 243] on input "text" at bounding box center [350, 239] width 265 height 10
type input "***"
click at [427, 269] on button "SAVE" at bounding box center [441, 275] width 67 height 18
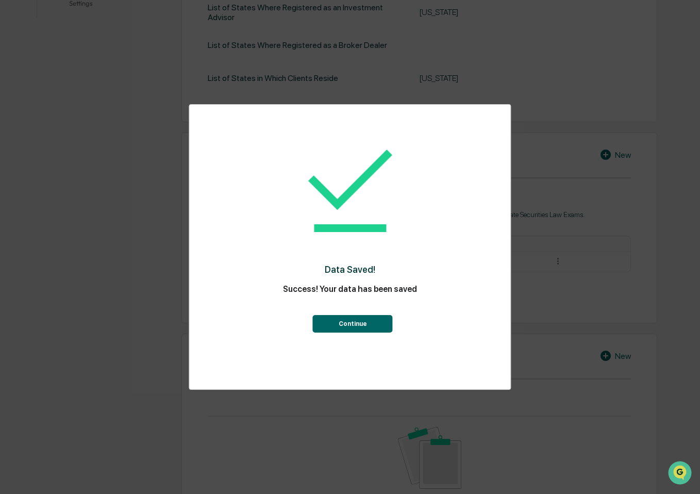
click at [384, 318] on button "Continue" at bounding box center [353, 324] width 80 height 18
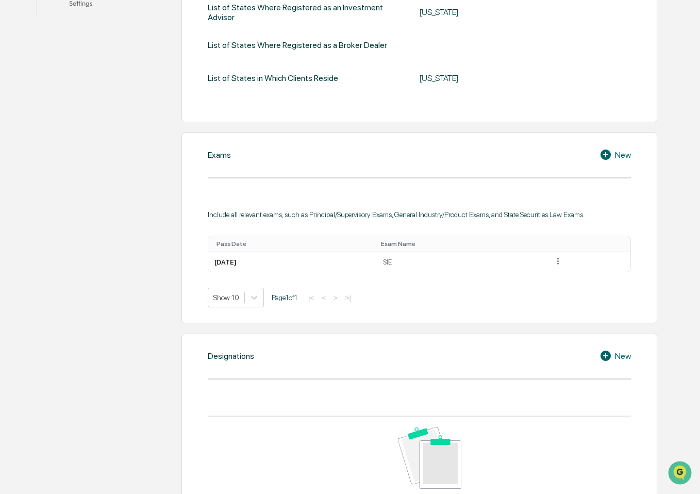
click at [605, 157] on icon at bounding box center [606, 155] width 10 height 10
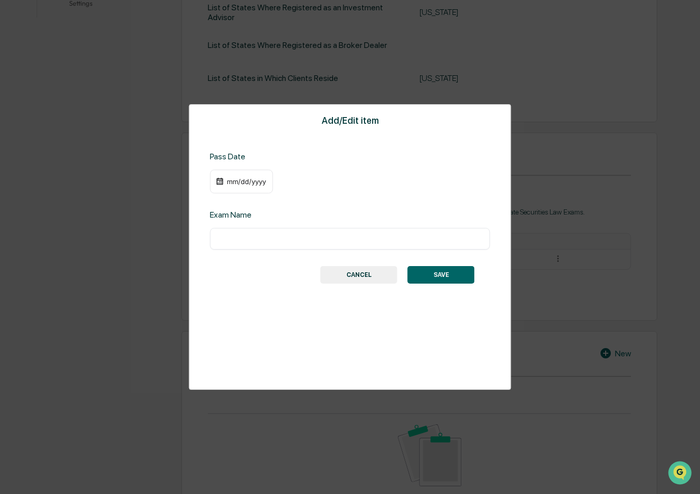
click at [251, 184] on div "mm/dd/yyyy" at bounding box center [246, 181] width 41 height 8
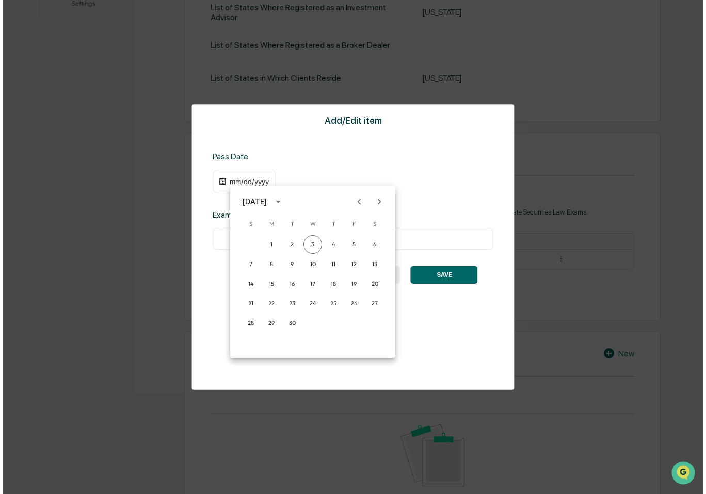
scroll to position [362, 0]
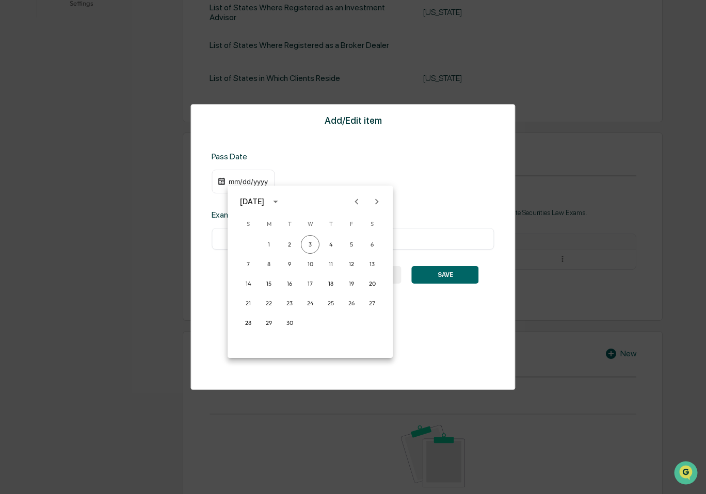
click at [264, 200] on div "[DATE]" at bounding box center [252, 201] width 24 height 11
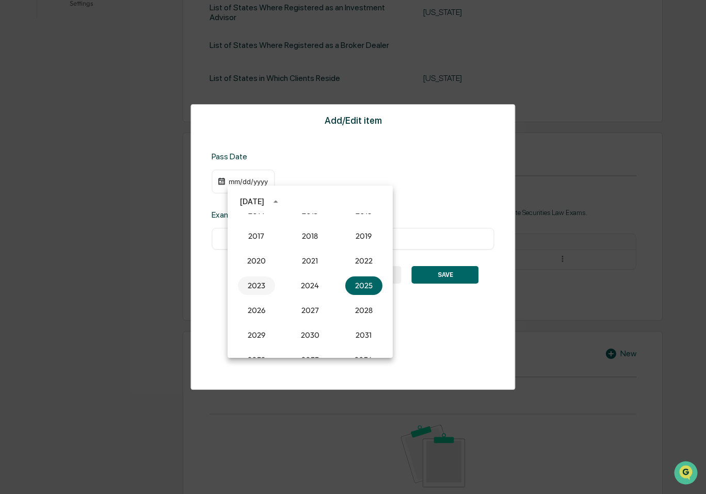
click at [260, 288] on button "2023" at bounding box center [256, 285] width 37 height 19
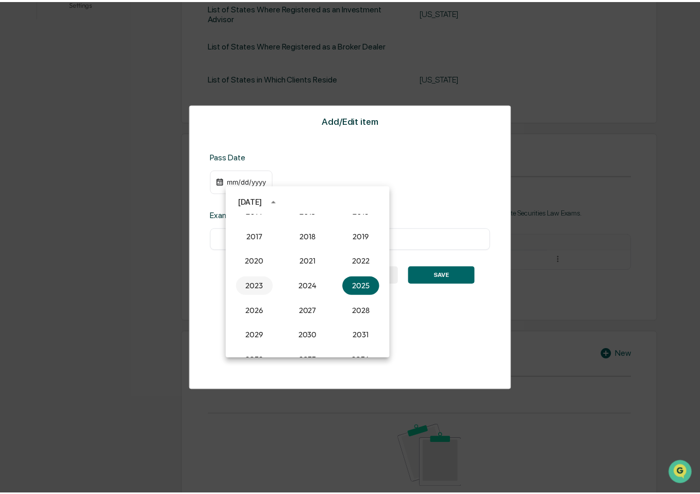
scroll to position [361, 0]
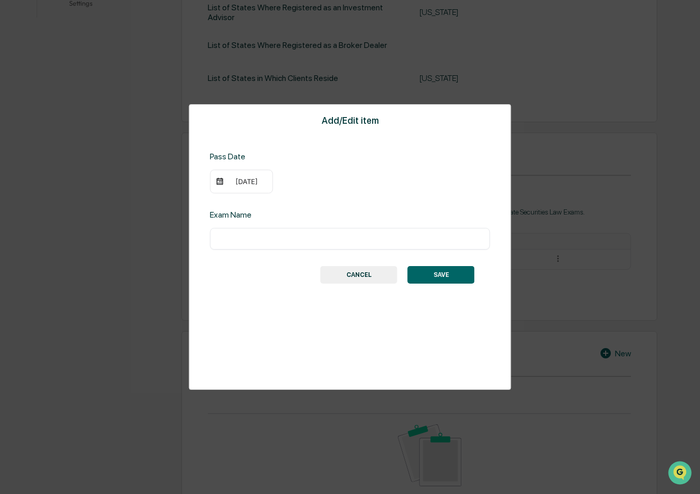
click at [238, 194] on div "Add/Edit item Pass Date [DATE] Exam Name ​ SAVE CANCEL" at bounding box center [350, 247] width 322 height 286
click at [238, 186] on div "[DATE]" at bounding box center [241, 182] width 63 height 24
click at [249, 189] on div "[DATE]" at bounding box center [241, 182] width 63 height 24
click at [233, 179] on div "[DATE]" at bounding box center [246, 181] width 41 height 8
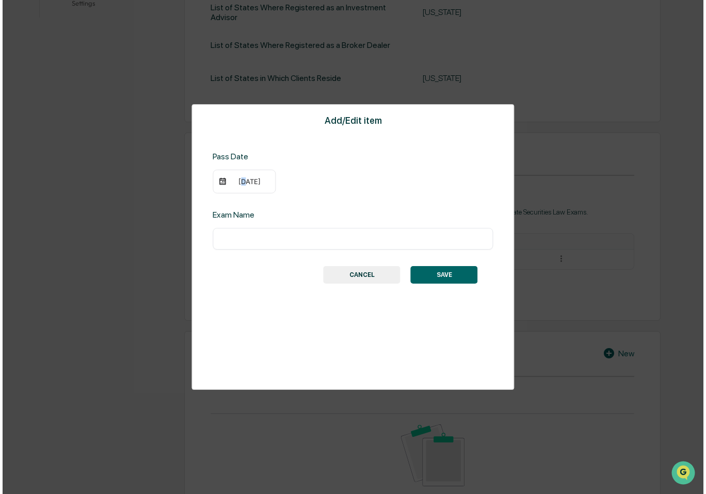
scroll to position [362, 0]
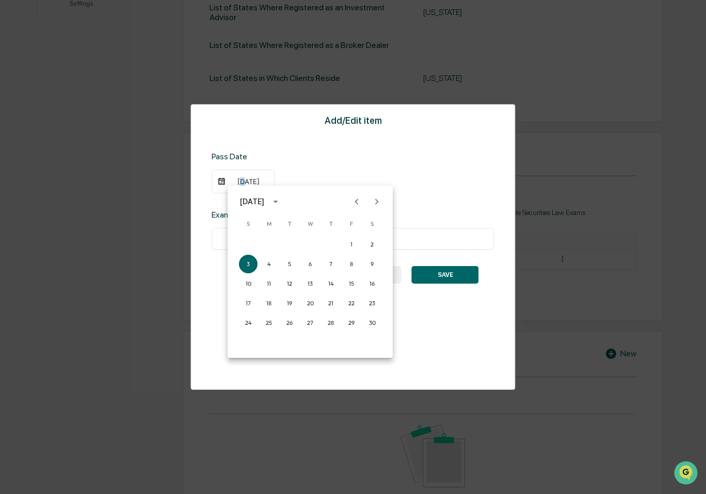
click at [380, 201] on icon "Next month" at bounding box center [376, 201] width 11 height 11
click at [270, 243] on button "2" at bounding box center [268, 244] width 19 height 19
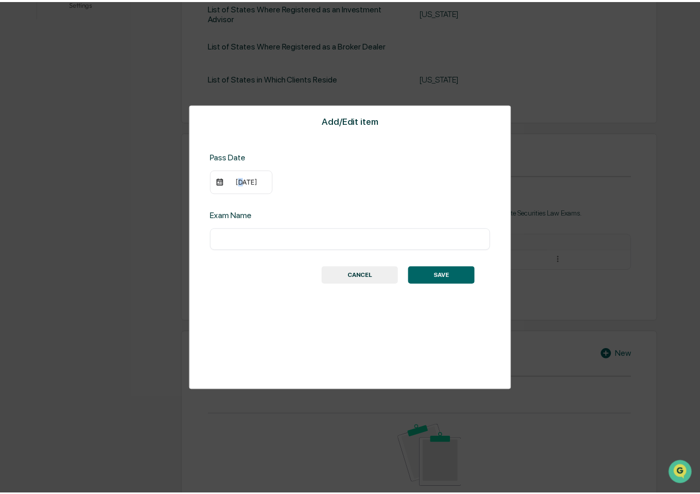
scroll to position [361, 0]
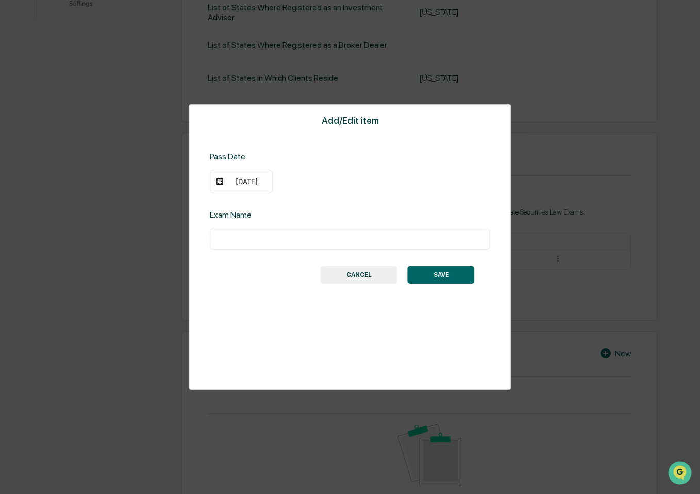
click at [266, 247] on div "​" at bounding box center [350, 239] width 280 height 22
click at [270, 237] on input "text" at bounding box center [350, 239] width 265 height 10
type input "********"
click at [461, 268] on button "SAVE" at bounding box center [441, 275] width 67 height 18
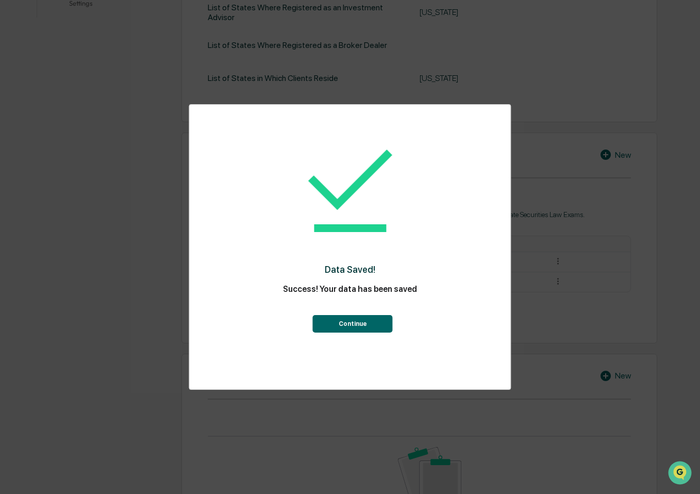
click at [370, 325] on button "Continue" at bounding box center [353, 324] width 80 height 18
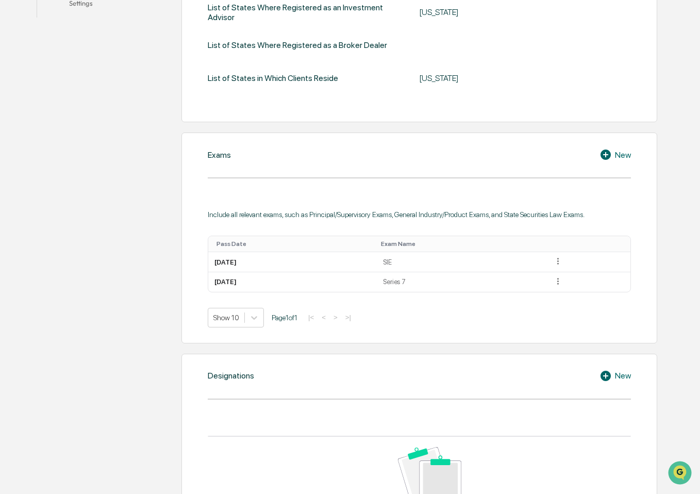
click at [627, 155] on div "New" at bounding box center [615, 155] width 31 height 12
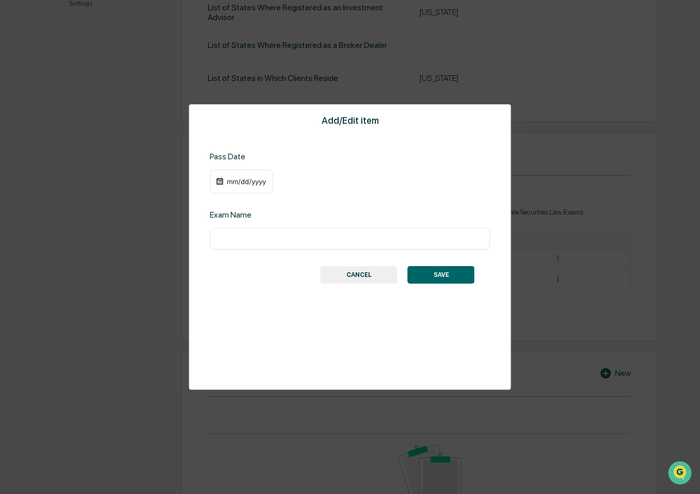
click at [264, 174] on div "mm/dd/yyyy" at bounding box center [241, 182] width 63 height 24
click at [247, 182] on div "mm/dd/yyyy" at bounding box center [246, 181] width 41 height 8
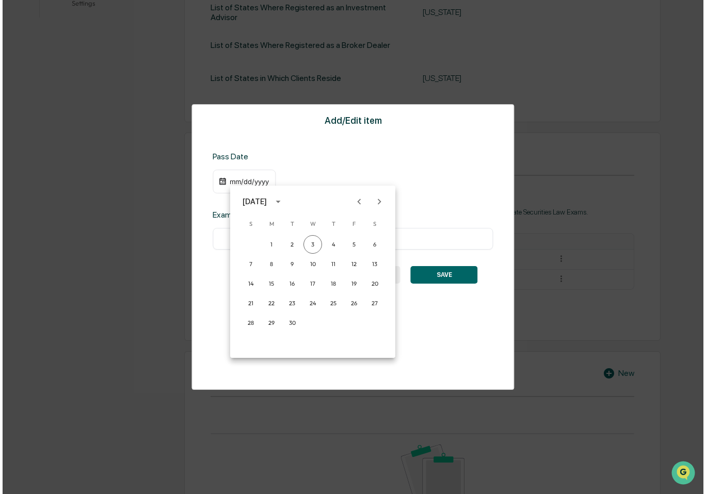
scroll to position [362, 0]
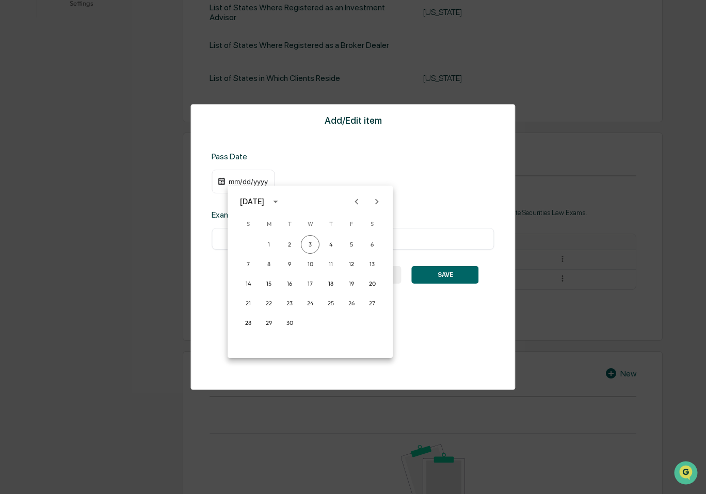
click at [264, 198] on div "[DATE]" at bounding box center [252, 201] width 24 height 11
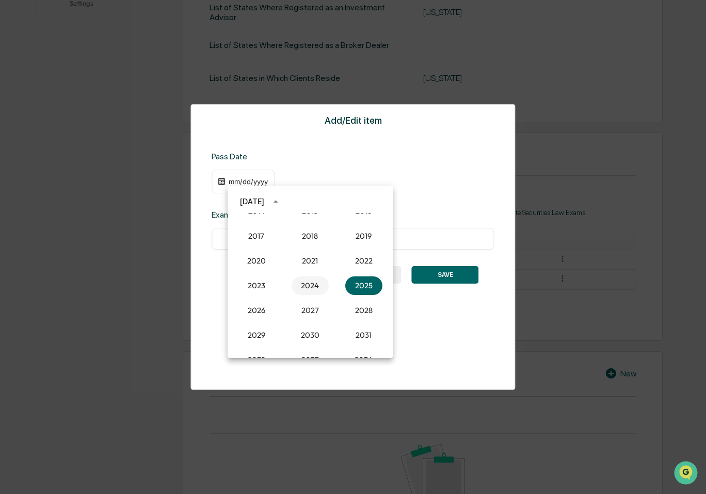
click at [305, 292] on button "2024" at bounding box center [309, 285] width 37 height 19
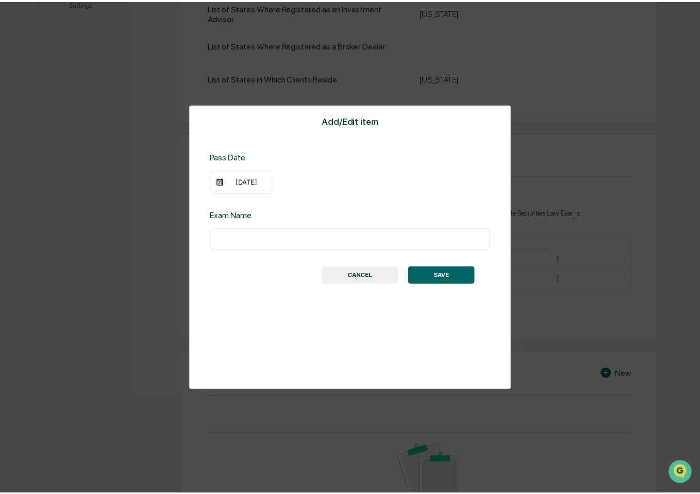
scroll to position [361, 0]
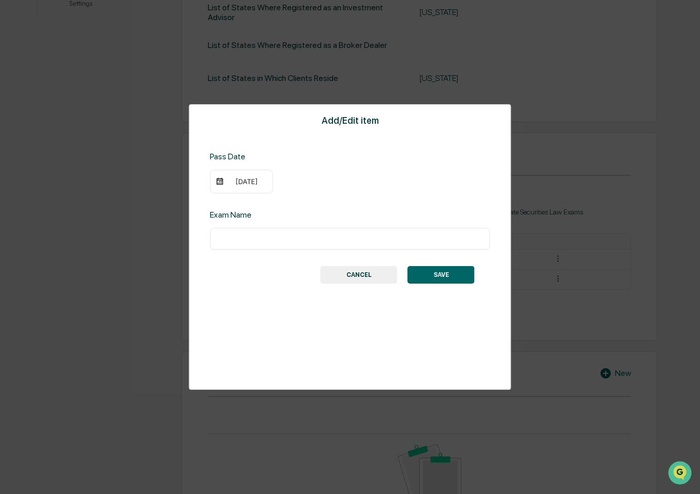
click at [246, 187] on div "[DATE]" at bounding box center [241, 182] width 63 height 24
click at [222, 176] on div "[DATE]" at bounding box center [241, 182] width 63 height 24
click at [231, 182] on div "[DATE]" at bounding box center [246, 181] width 41 height 8
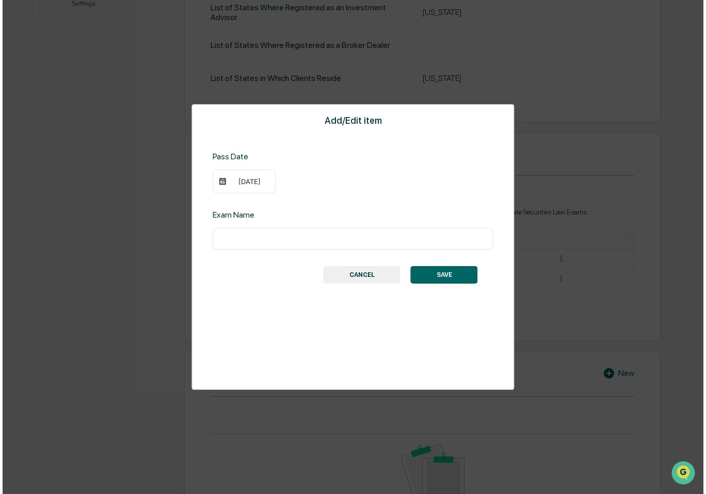
scroll to position [362, 0]
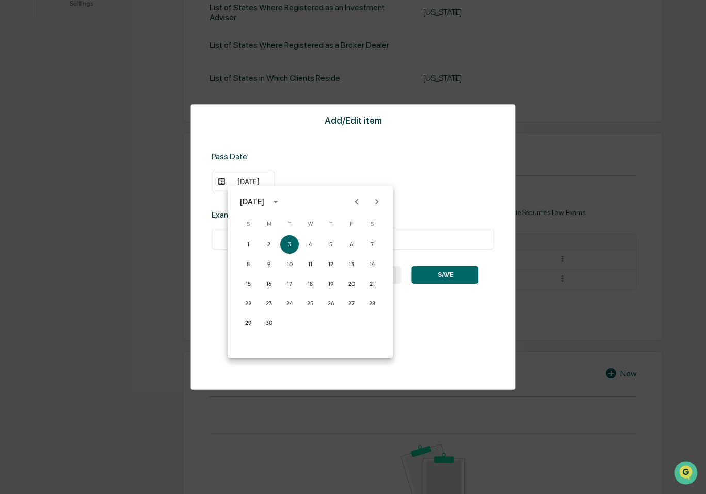
click at [354, 206] on icon "Previous month" at bounding box center [356, 201] width 11 height 11
click at [271, 265] on button "8" at bounding box center [268, 264] width 19 height 19
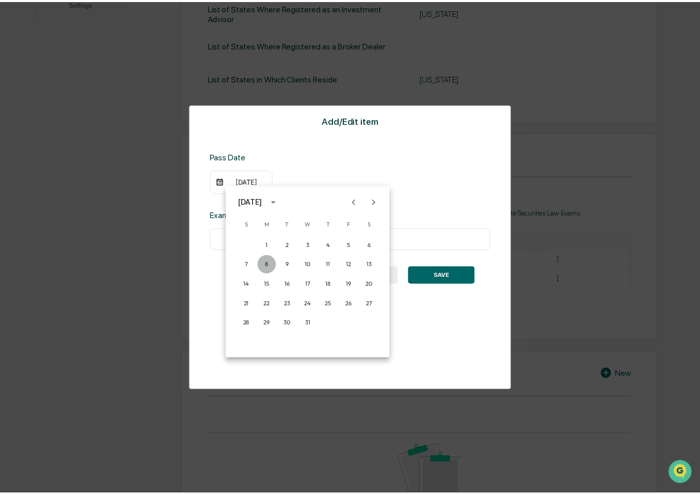
scroll to position [361, 0]
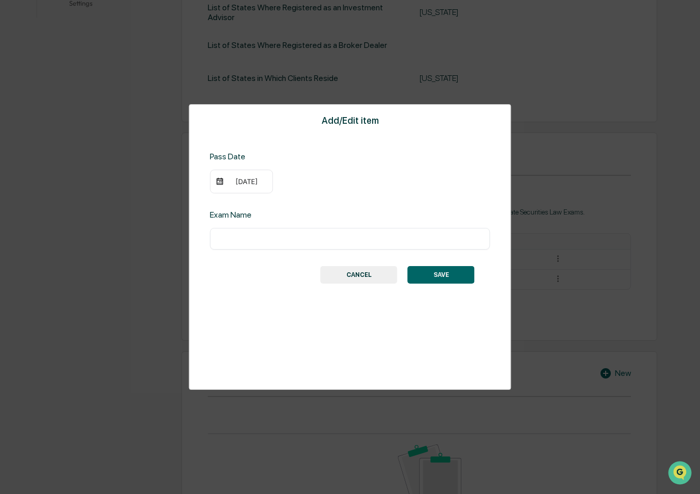
click at [252, 240] on input "text" at bounding box center [350, 239] width 265 height 10
type input "*********"
click at [442, 273] on button "SAVE" at bounding box center [441, 275] width 67 height 18
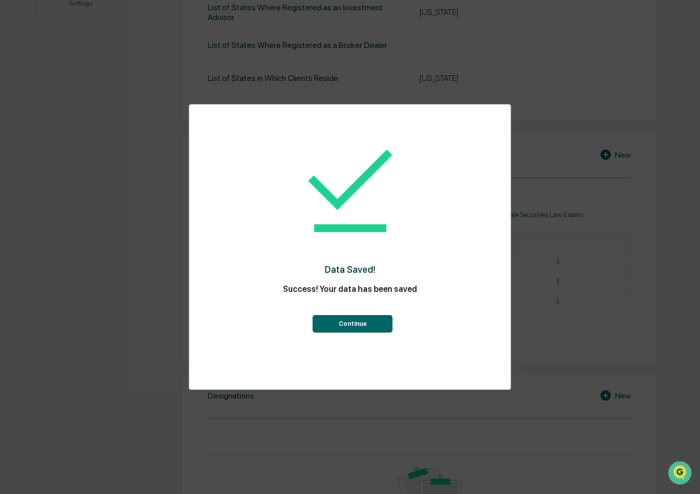
drag, startPoint x: 383, startPoint y: 324, endPoint x: 378, endPoint y: 328, distance: 7.0
click at [378, 328] on button "Continue" at bounding box center [353, 324] width 80 height 18
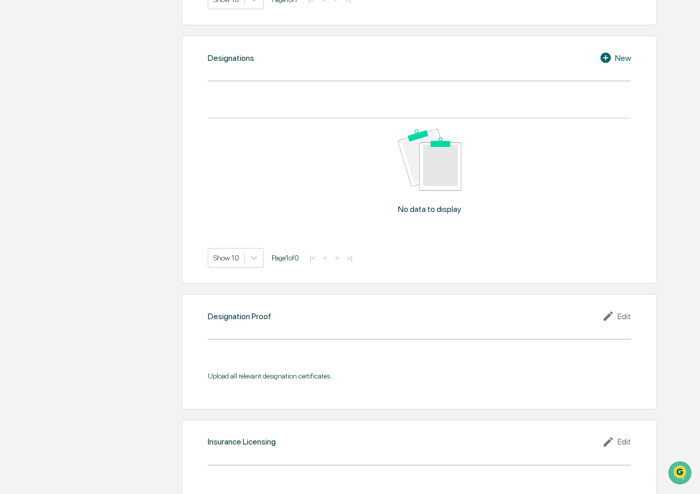
scroll to position [722, 0]
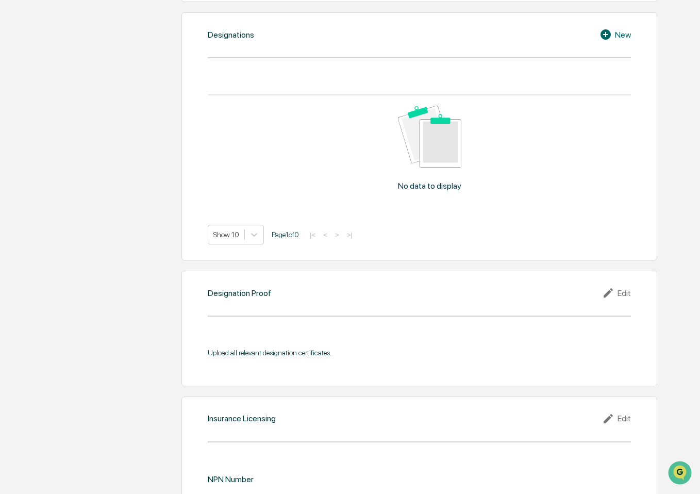
click at [609, 29] on icon at bounding box center [607, 34] width 15 height 12
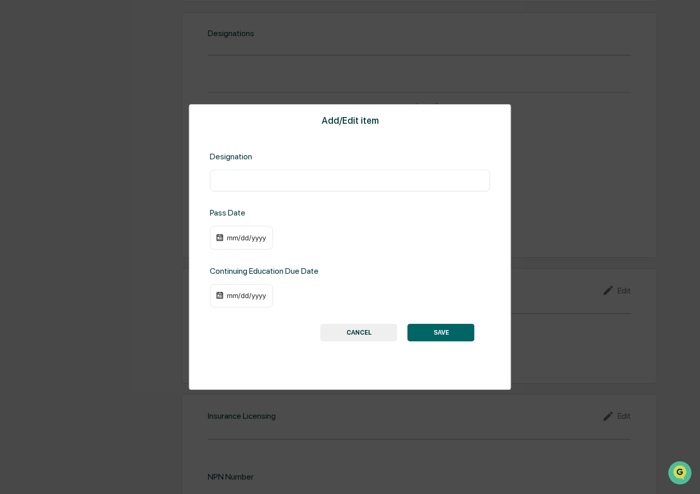
click at [348, 335] on button "CANCEL" at bounding box center [359, 333] width 77 height 18
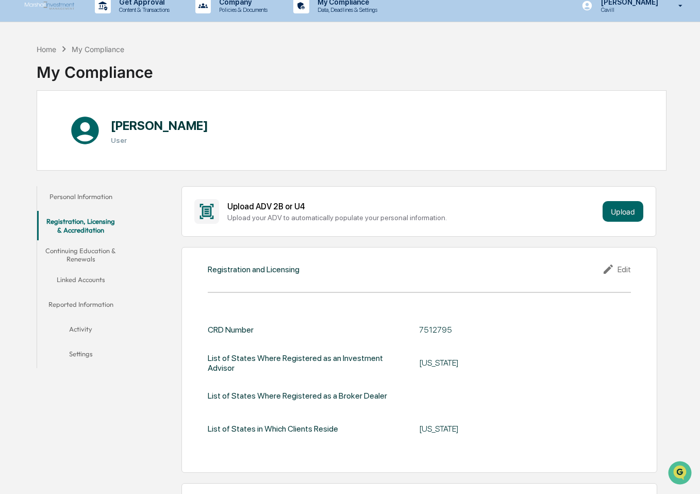
scroll to position [0, 0]
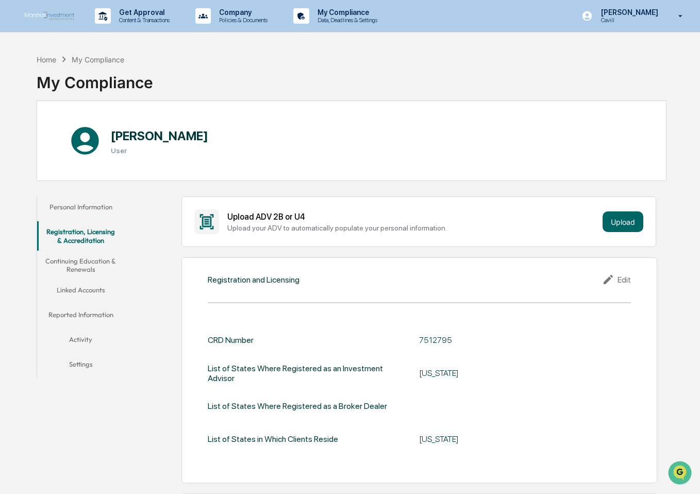
click at [95, 265] on button "Continuing Education & Renewals" at bounding box center [81, 265] width 88 height 29
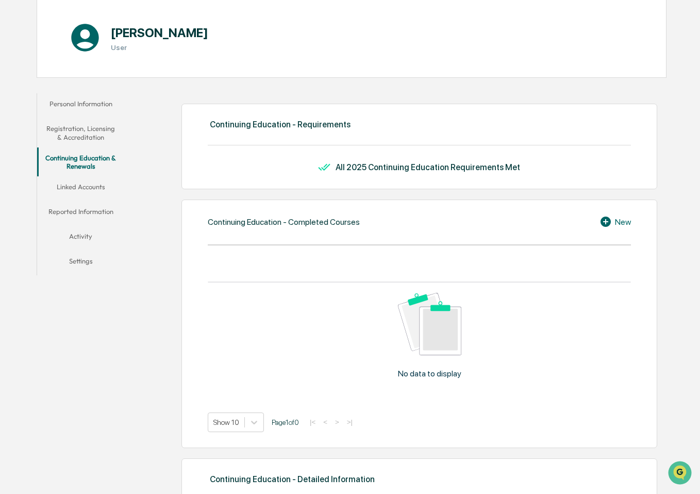
click at [91, 192] on button "Linked Accounts" at bounding box center [81, 188] width 88 height 25
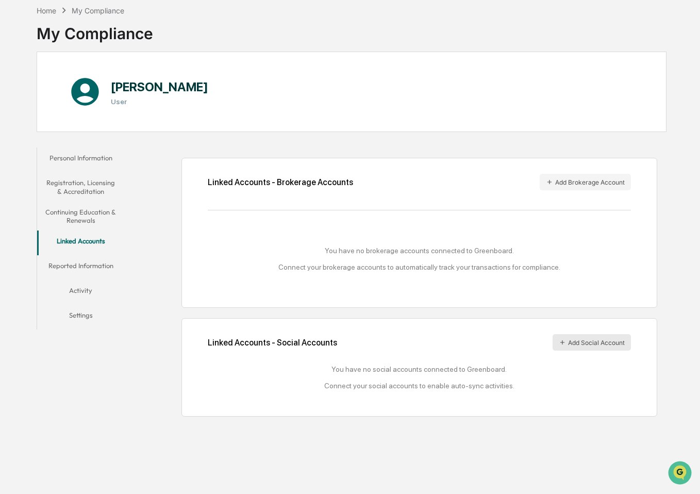
click at [594, 345] on button "Add Social Account" at bounding box center [592, 342] width 78 height 17
click at [95, 260] on button "Reported Information" at bounding box center [81, 267] width 88 height 25
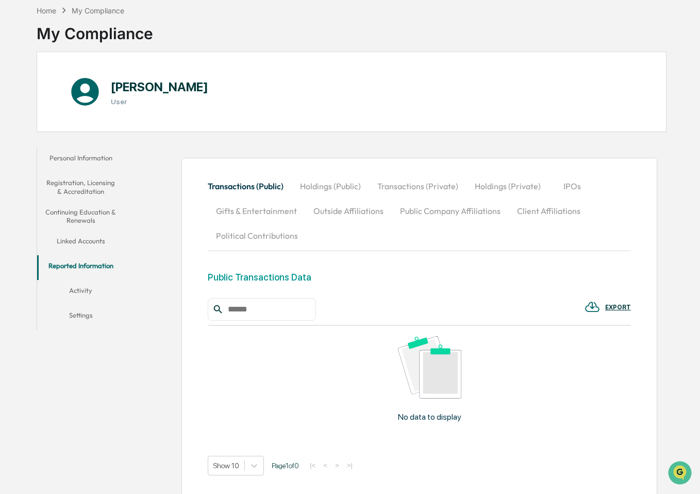
click at [84, 292] on button "Activity" at bounding box center [81, 292] width 88 height 25
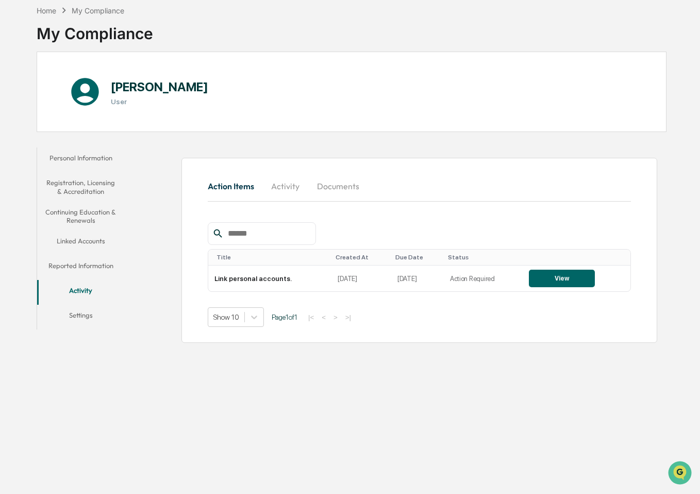
click at [86, 319] on button "Settings" at bounding box center [81, 317] width 88 height 25
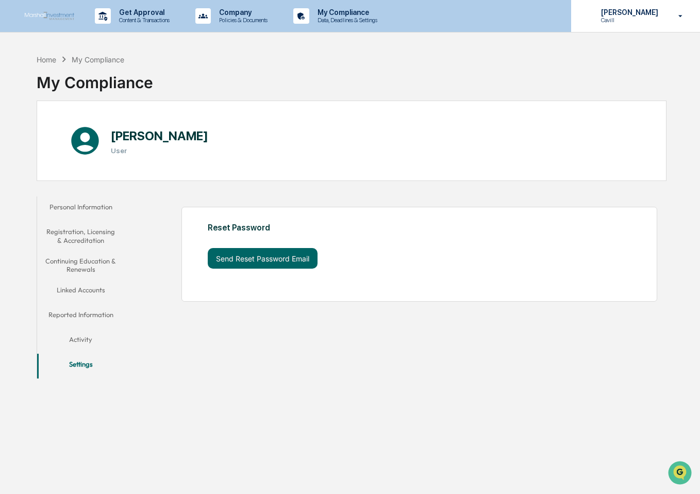
click at [673, 18] on icon at bounding box center [681, 16] width 18 height 10
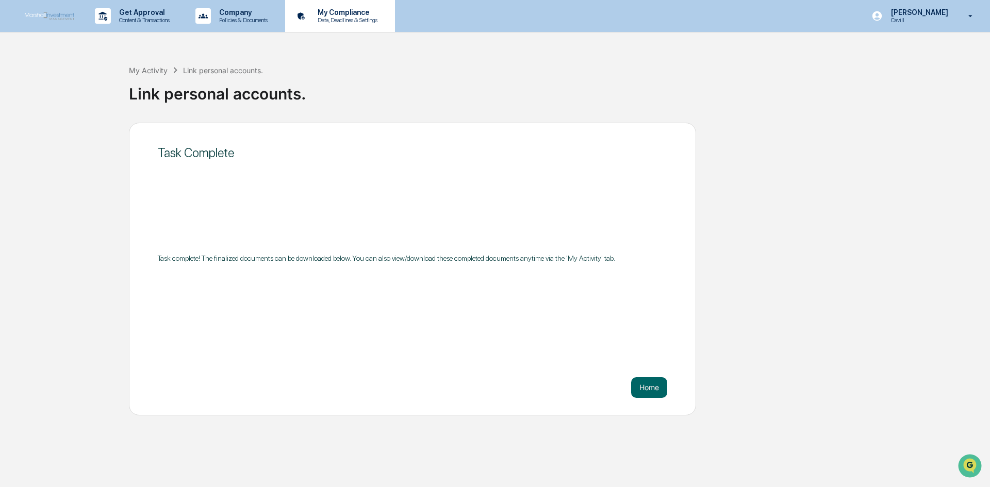
click at [364, 22] on p "Data, Deadlines & Settings" at bounding box center [345, 20] width 73 height 7
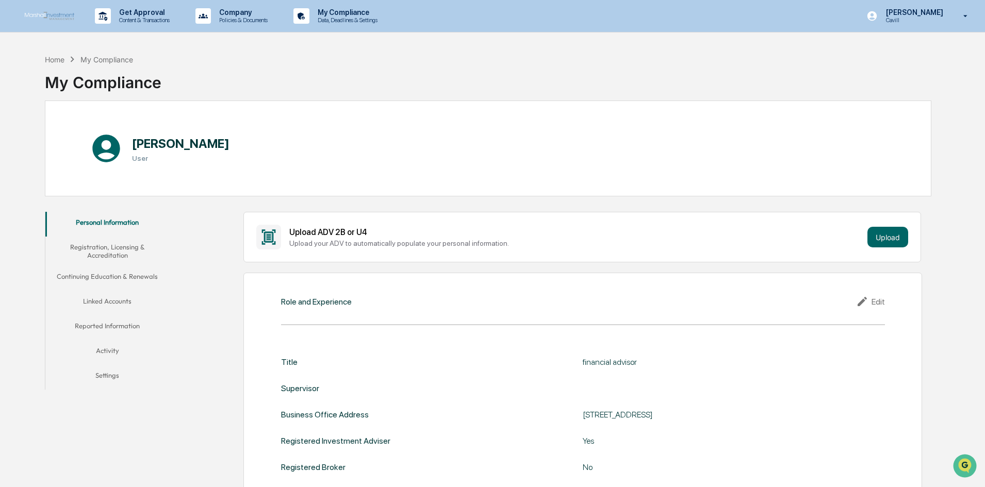
click at [109, 324] on button "Reported Information" at bounding box center [107, 328] width 124 height 25
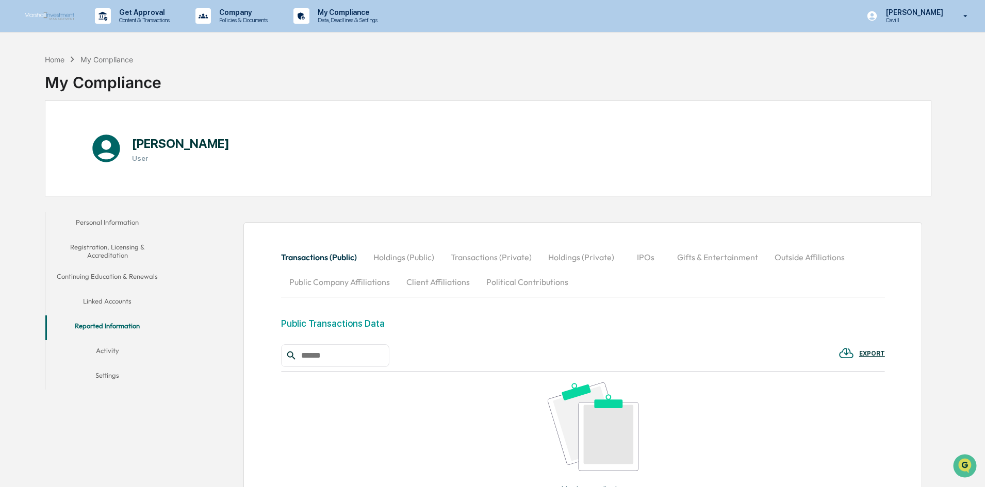
click at [111, 307] on button "Linked Accounts" at bounding box center [107, 303] width 124 height 25
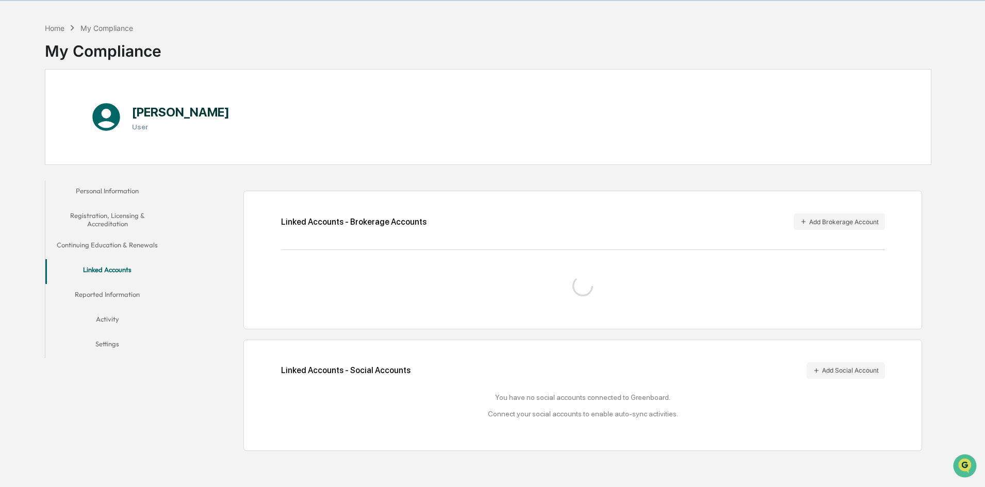
scroll to position [49, 0]
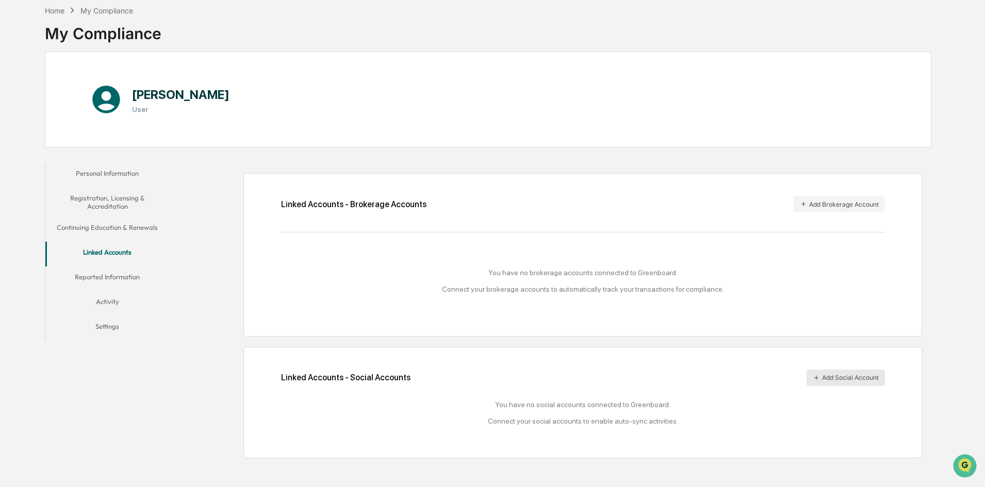
click at [845, 380] on button "Add Social Account" at bounding box center [846, 378] width 78 height 17
